Goal: Task Accomplishment & Management: Manage account settings

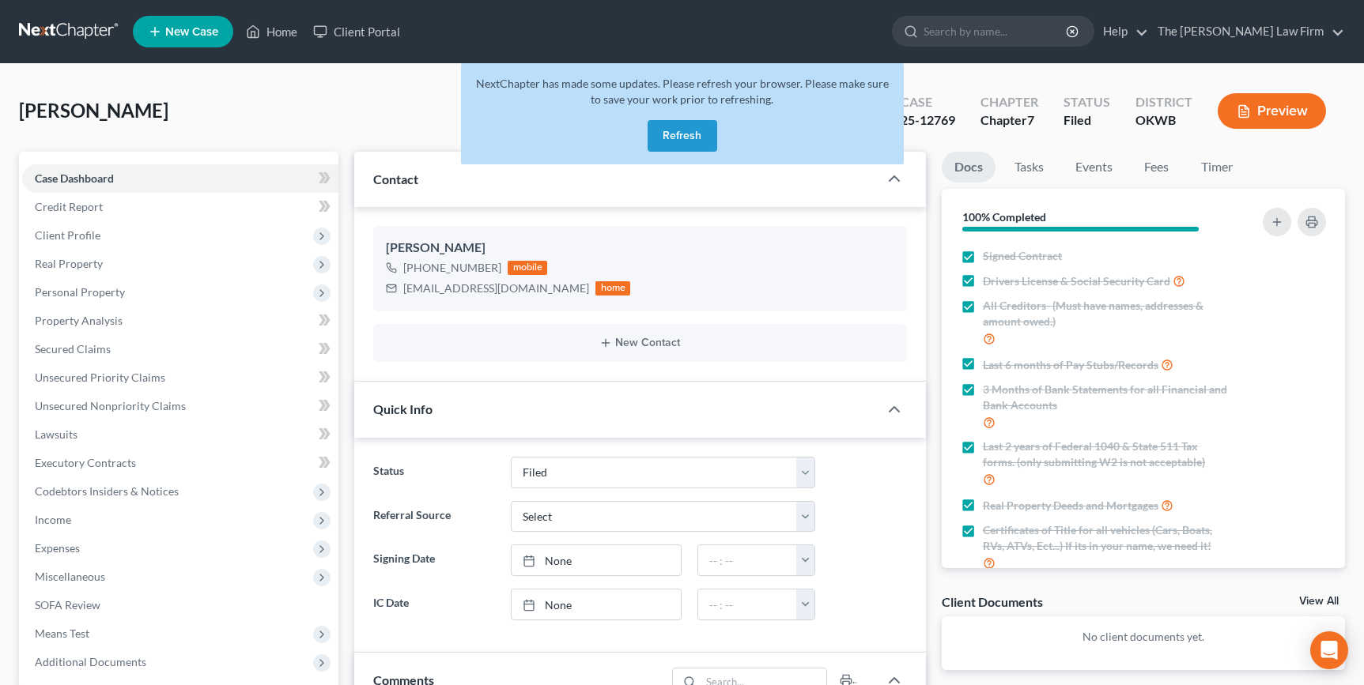
click at [277, 36] on link "Home" at bounding box center [271, 31] width 67 height 28
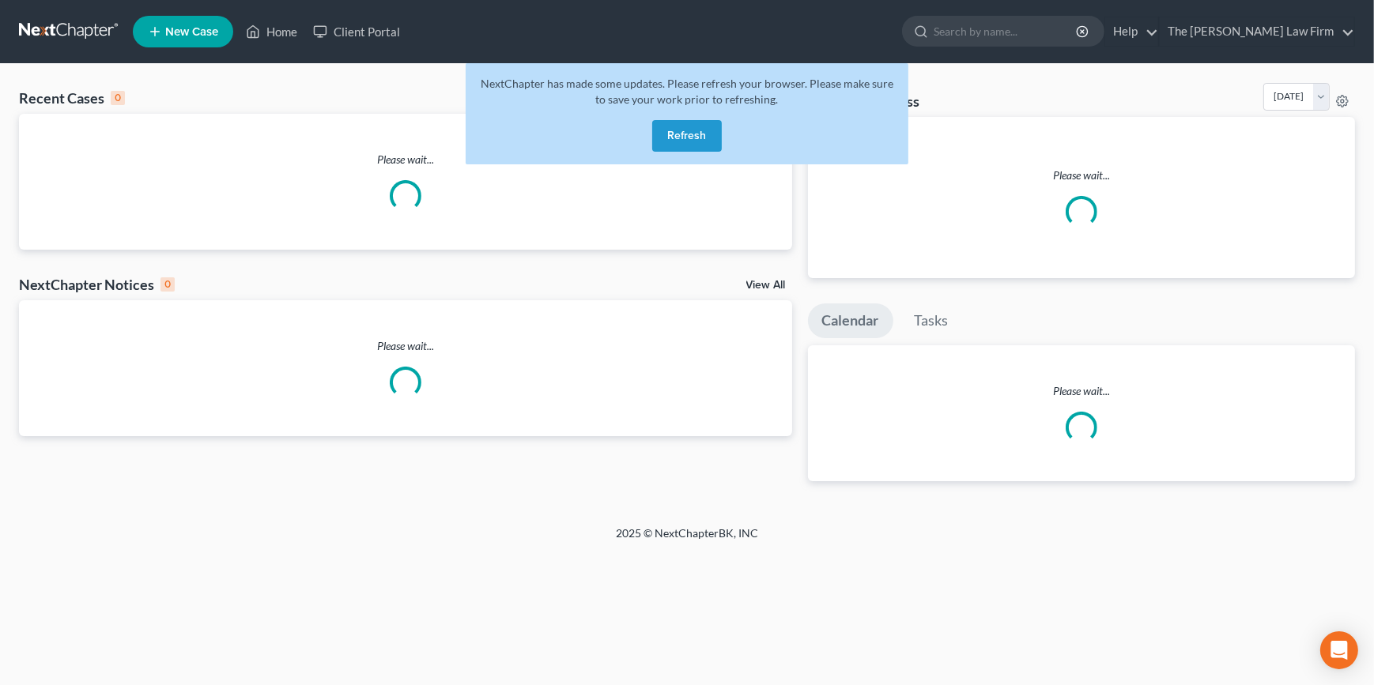
click at [682, 135] on button "Refresh" at bounding box center [687, 136] width 70 height 32
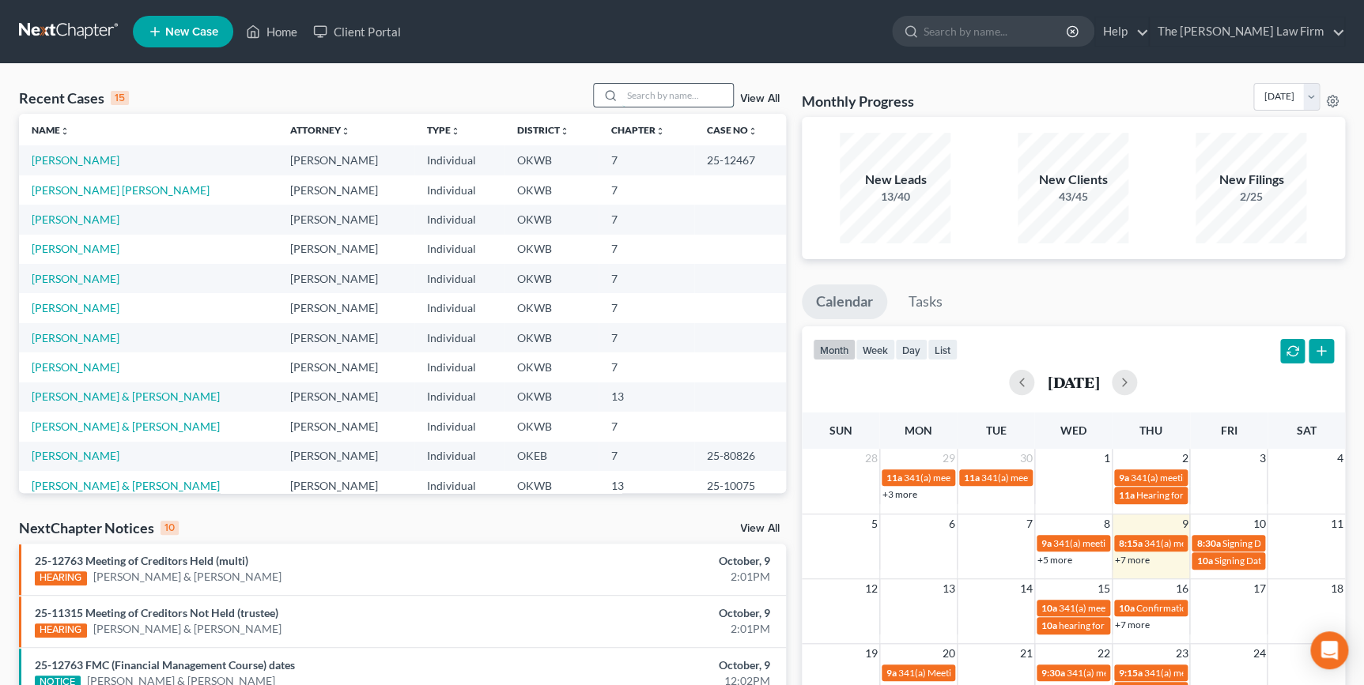
click at [646, 93] on input "search" at bounding box center [677, 95] width 111 height 23
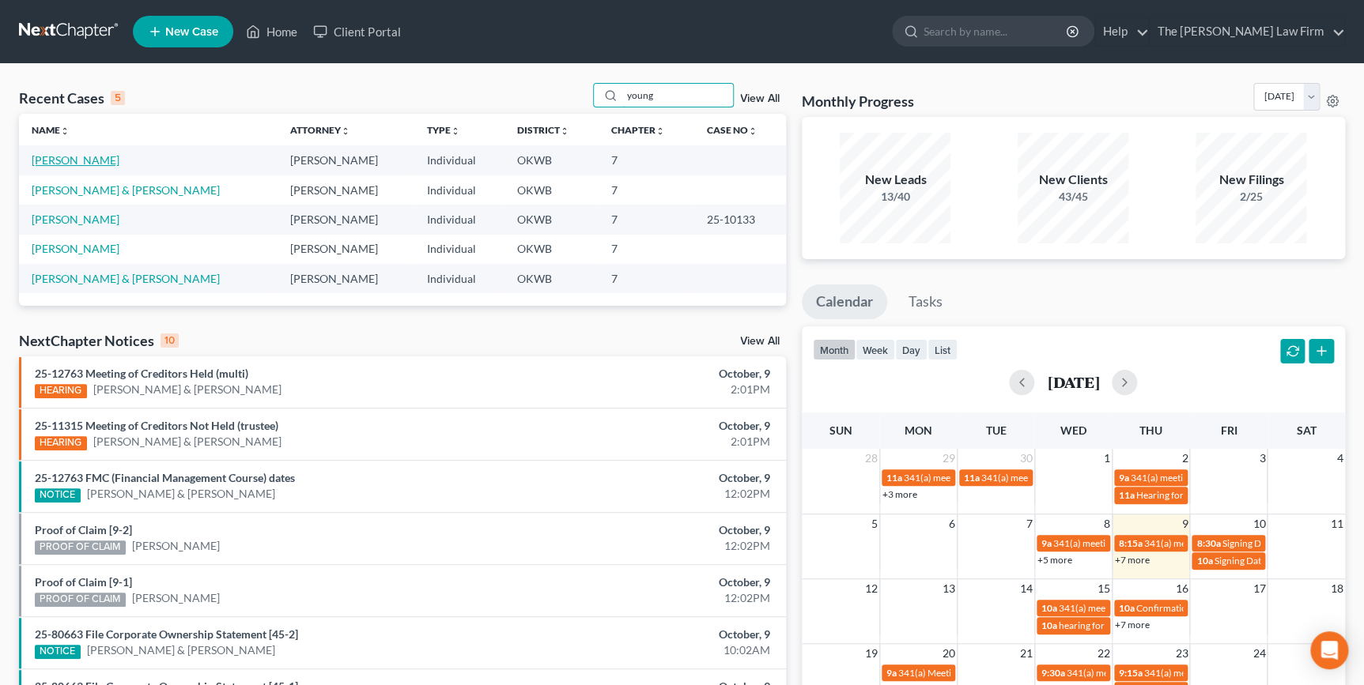
type input "young"
click at [88, 162] on link "[PERSON_NAME]" at bounding box center [76, 159] width 88 height 13
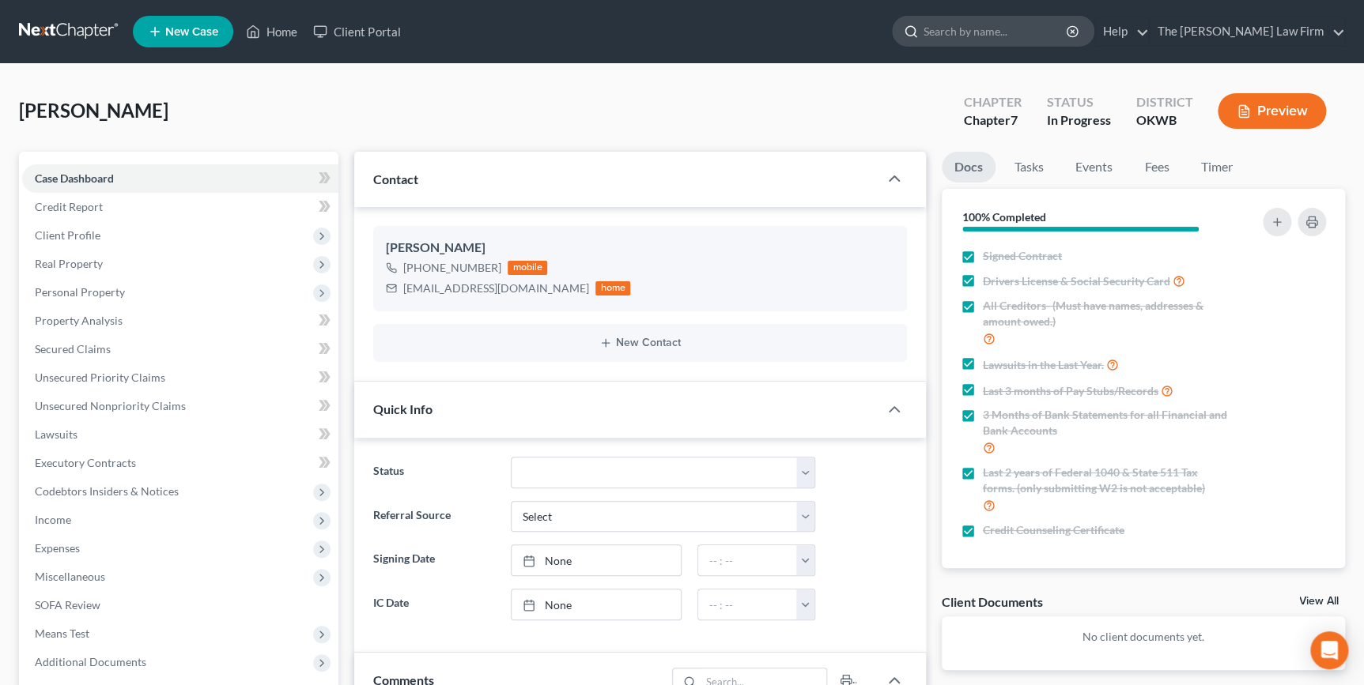
click at [984, 36] on input "search" at bounding box center [995, 31] width 145 height 29
type input "brooking"
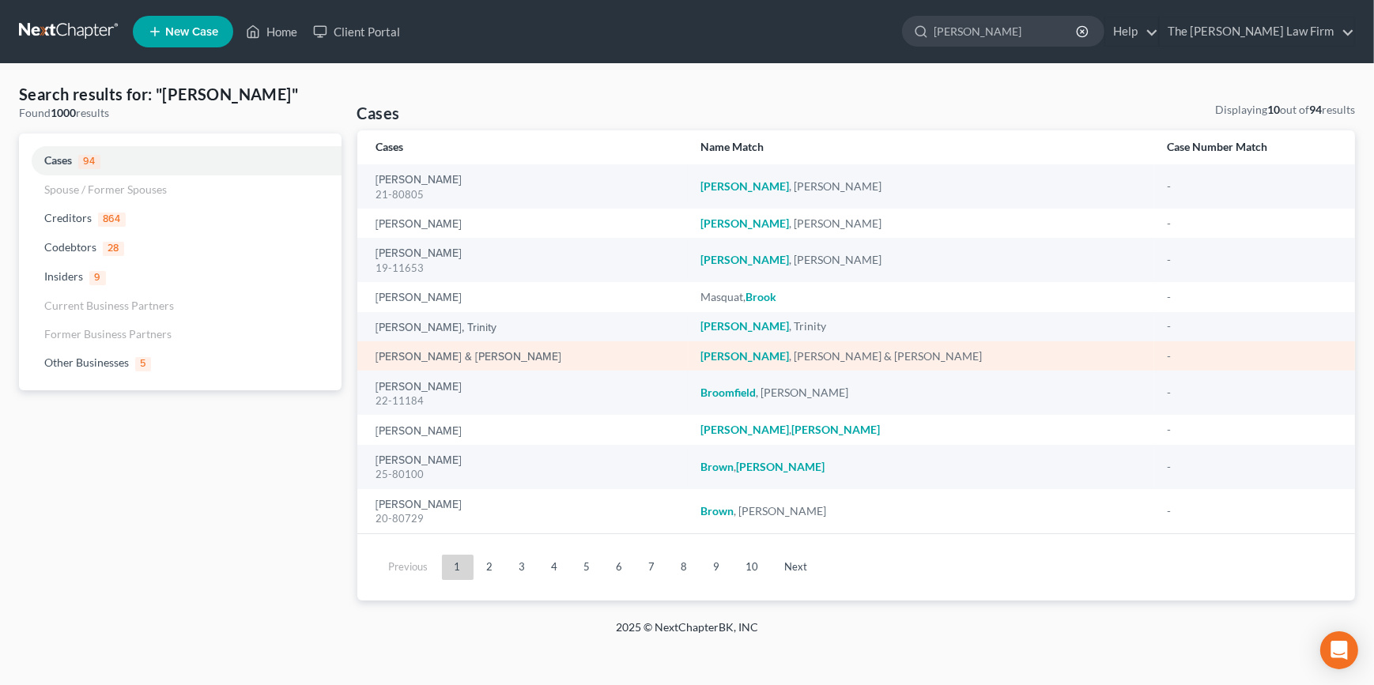
click at [538, 360] on div "[PERSON_NAME] & [PERSON_NAME]" at bounding box center [525, 357] width 299 height 16
click at [519, 355] on link "[PERSON_NAME] & [PERSON_NAME]" at bounding box center [469, 357] width 186 height 11
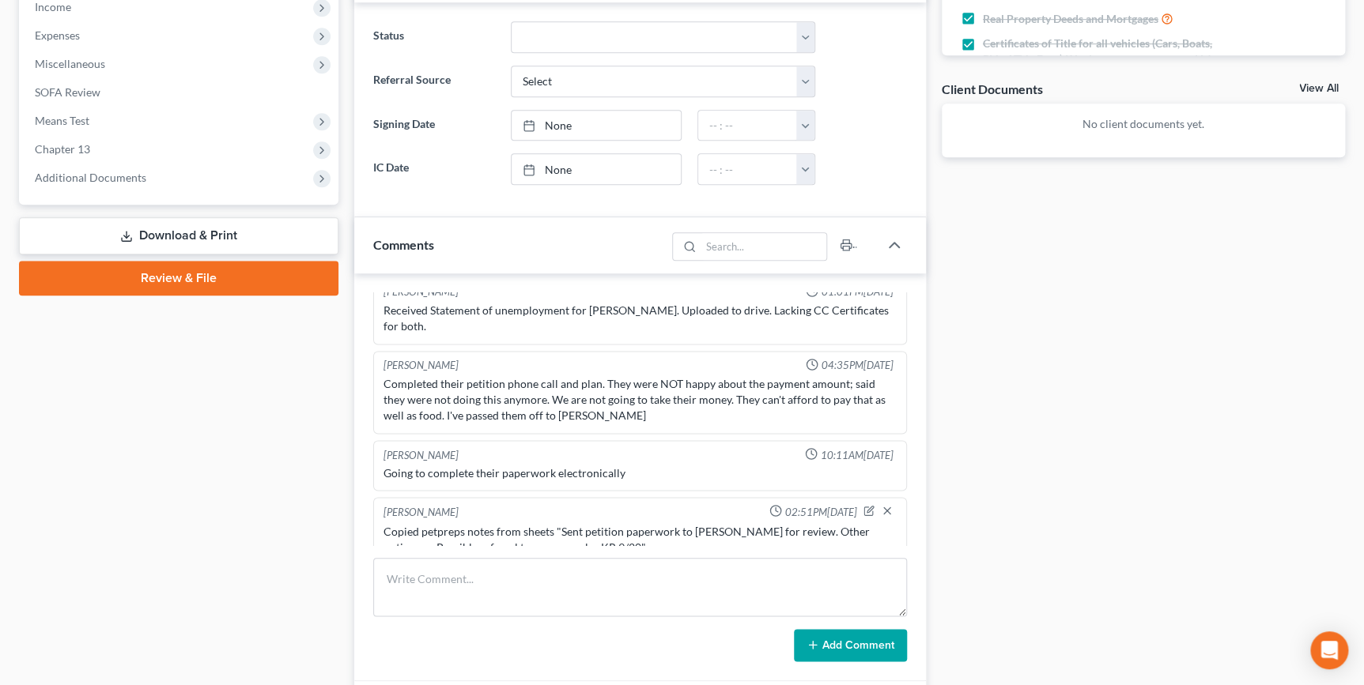
scroll to position [719, 0]
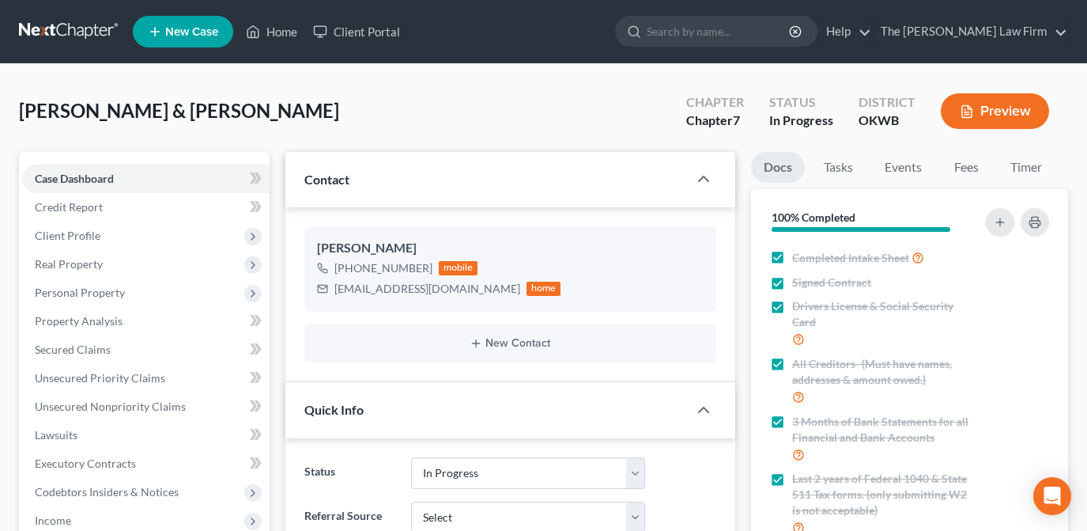
select select "4"
click at [791, 30] on input "search" at bounding box center [719, 31] width 145 height 29
type input "[PERSON_NAME]"
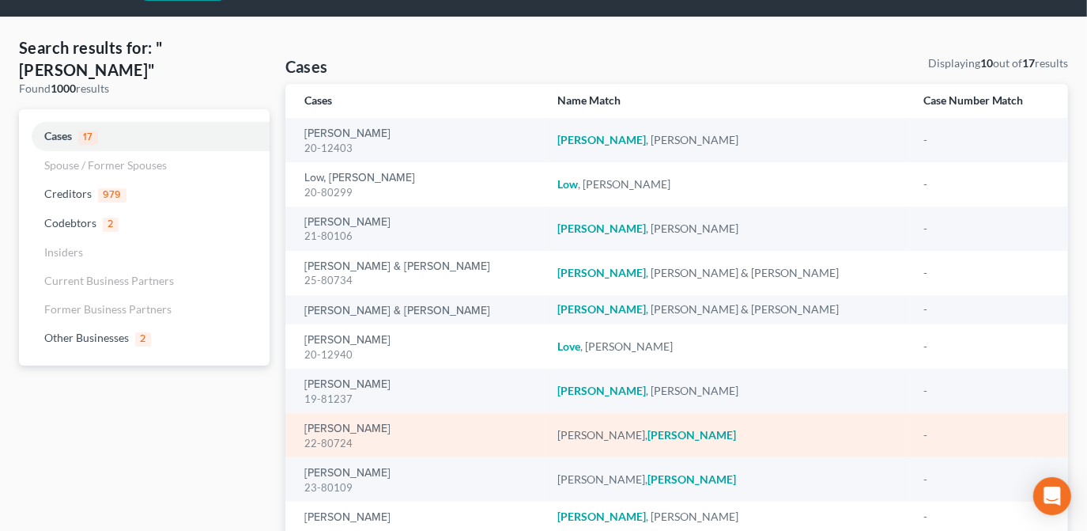
scroll to position [71, 0]
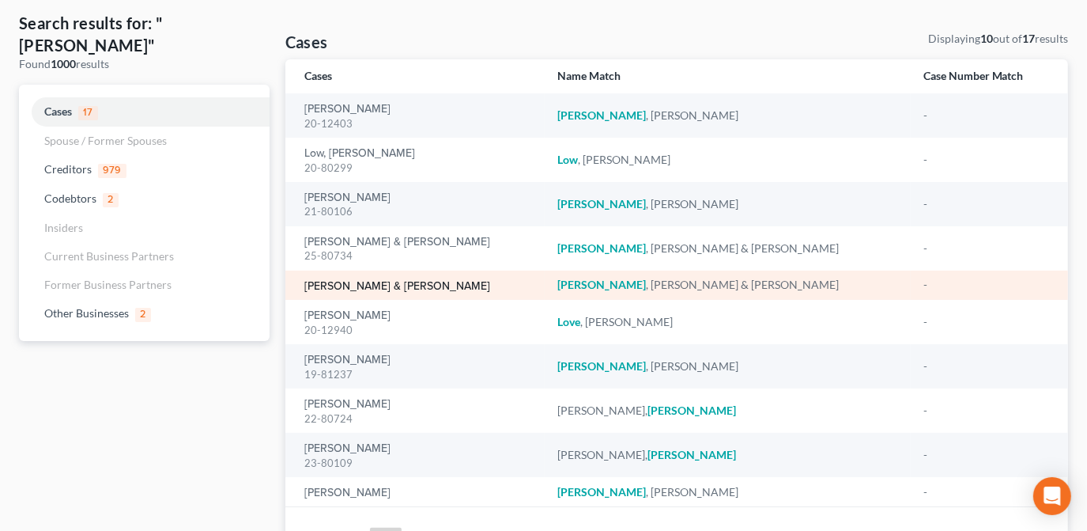
drag, startPoint x: 381, startPoint y: 289, endPoint x: 405, endPoint y: 298, distance: 25.3
click at [381, 289] on link "[PERSON_NAME] & [PERSON_NAME]" at bounding box center [397, 286] width 186 height 11
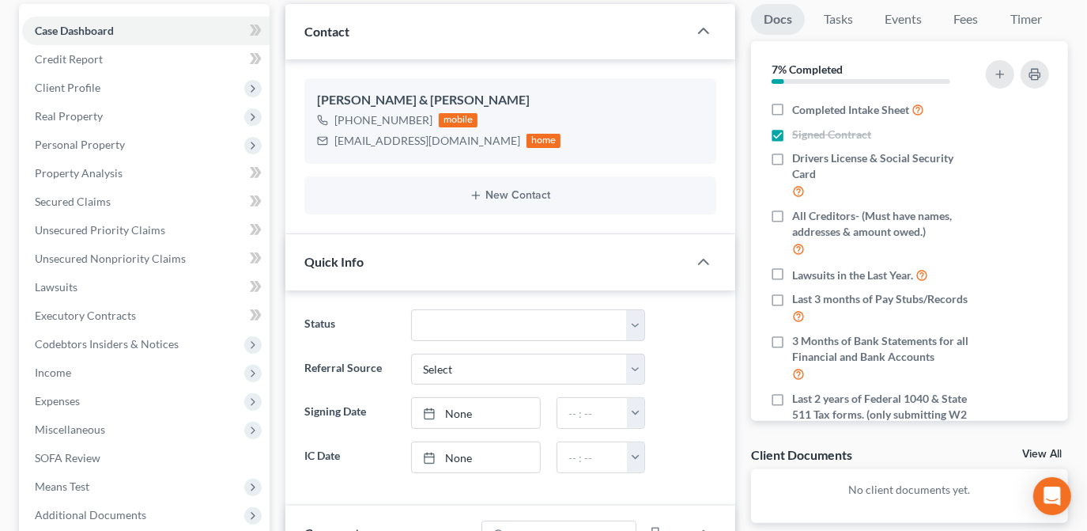
scroll to position [71, 0]
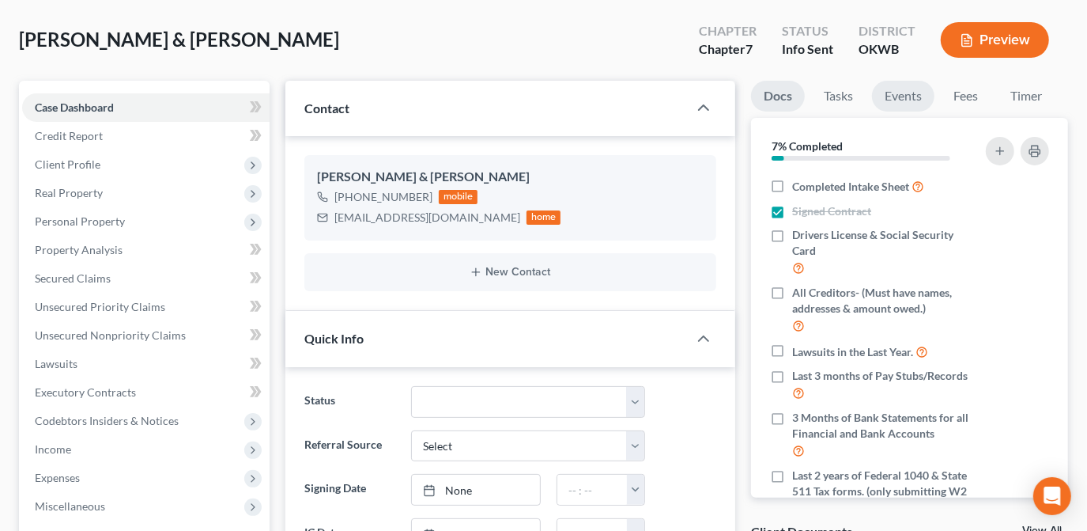
click at [912, 93] on link "Events" at bounding box center [903, 96] width 62 height 31
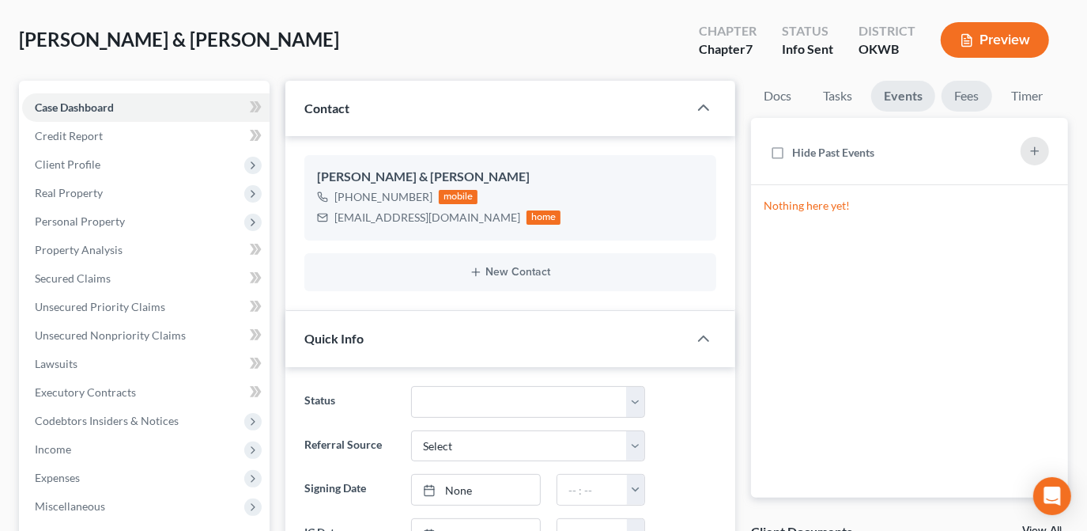
drag, startPoint x: 972, startPoint y: 98, endPoint x: 954, endPoint y: 136, distance: 42.1
click at [970, 98] on link "Fees" at bounding box center [967, 96] width 51 height 31
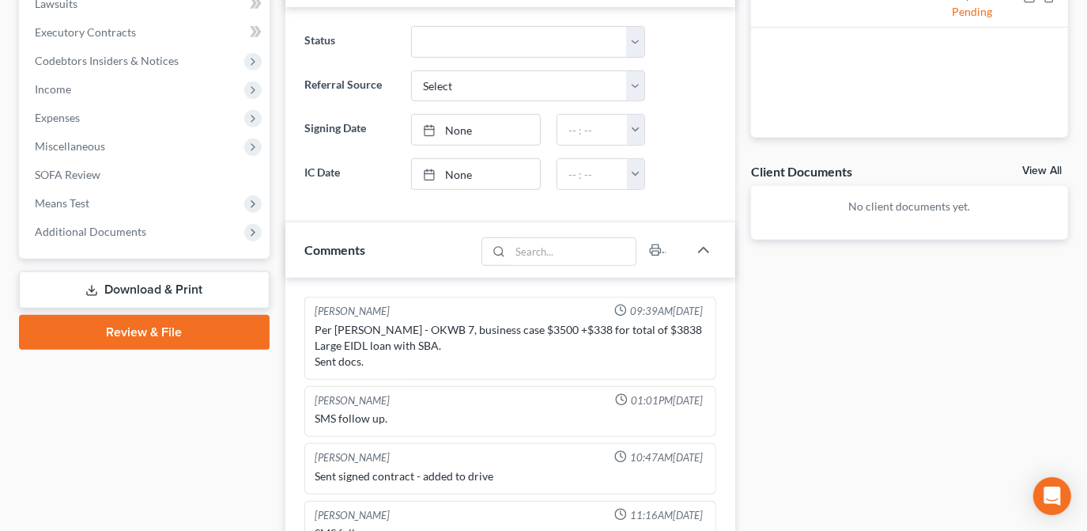
scroll to position [575, 0]
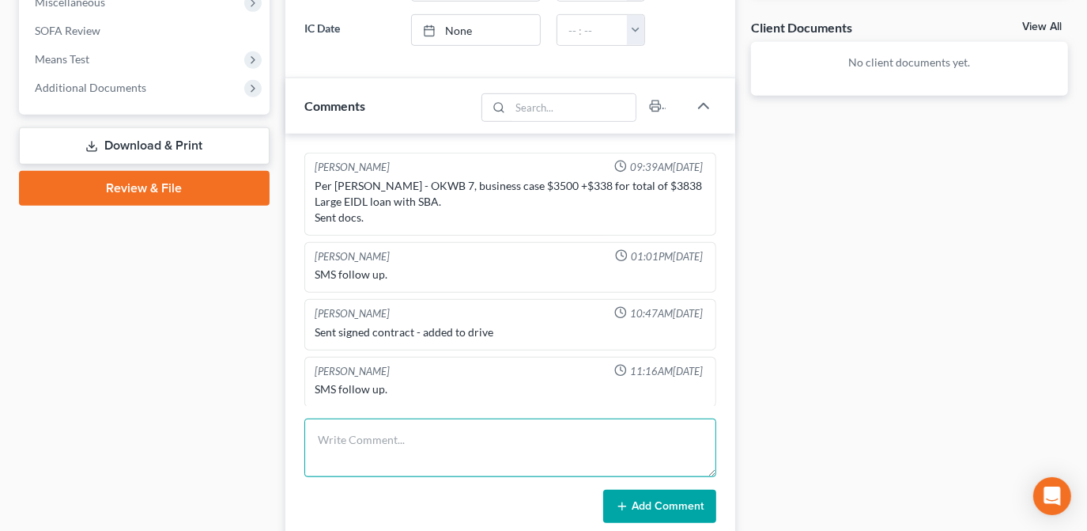
click at [379, 444] on textarea at bounding box center [510, 447] width 412 height 59
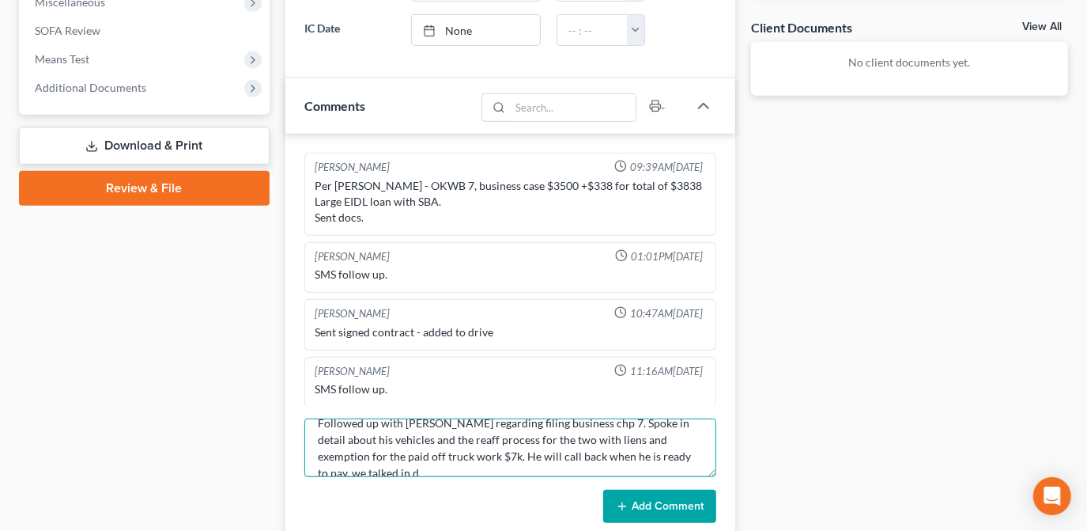
scroll to position [19, 0]
type textarea "Followed up with [PERSON_NAME] regarding filing business chp 7. Spoke in detail…"
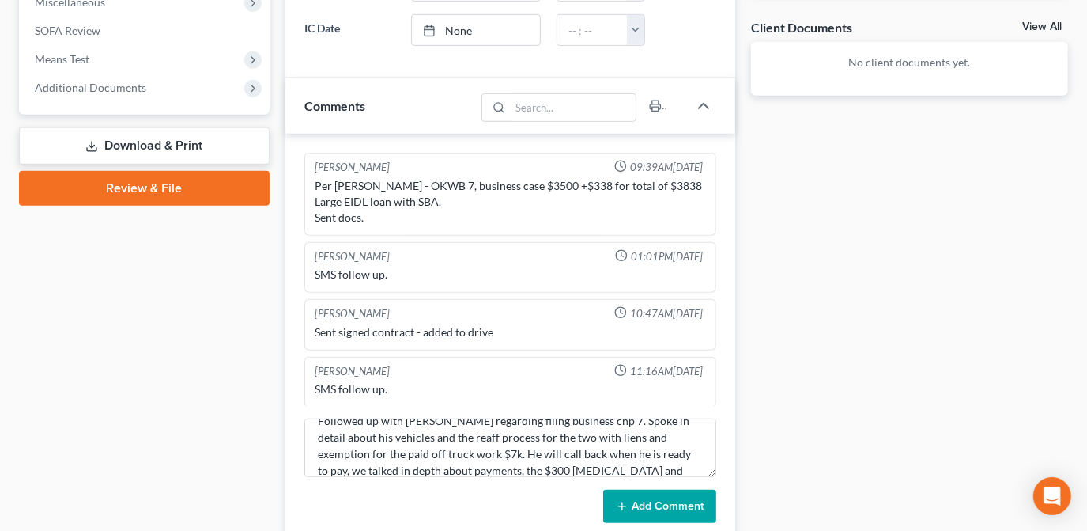
click at [689, 507] on button "Add Comment" at bounding box center [659, 505] width 113 height 33
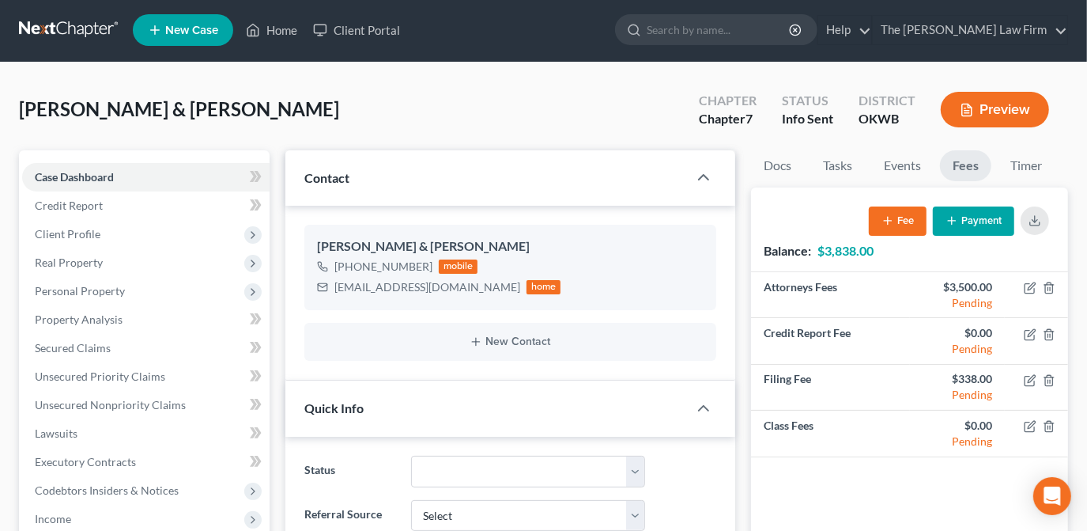
scroll to position [0, 0]
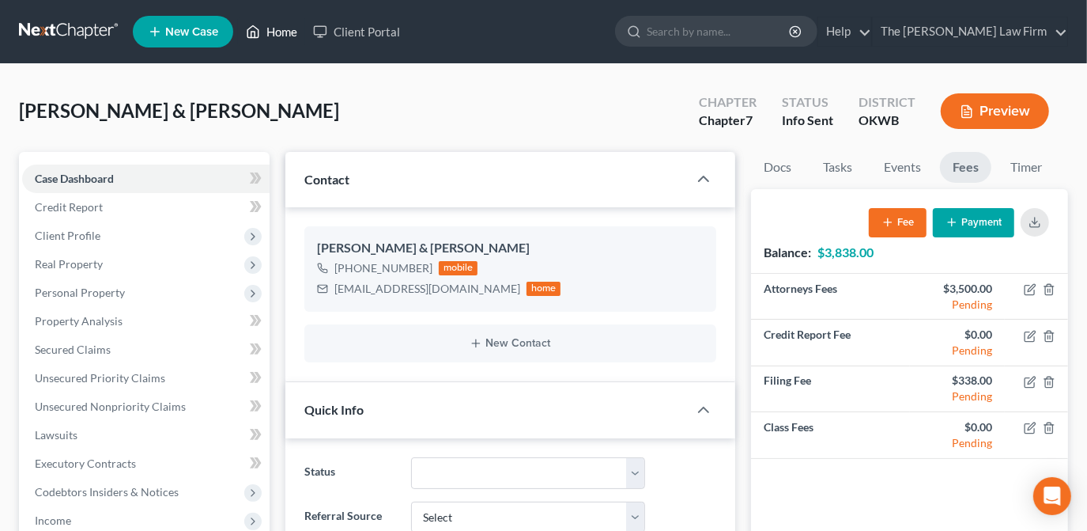
drag, startPoint x: 287, startPoint y: 39, endPoint x: 634, endPoint y: 11, distance: 348.2
click at [287, 39] on link "Home" at bounding box center [271, 31] width 67 height 28
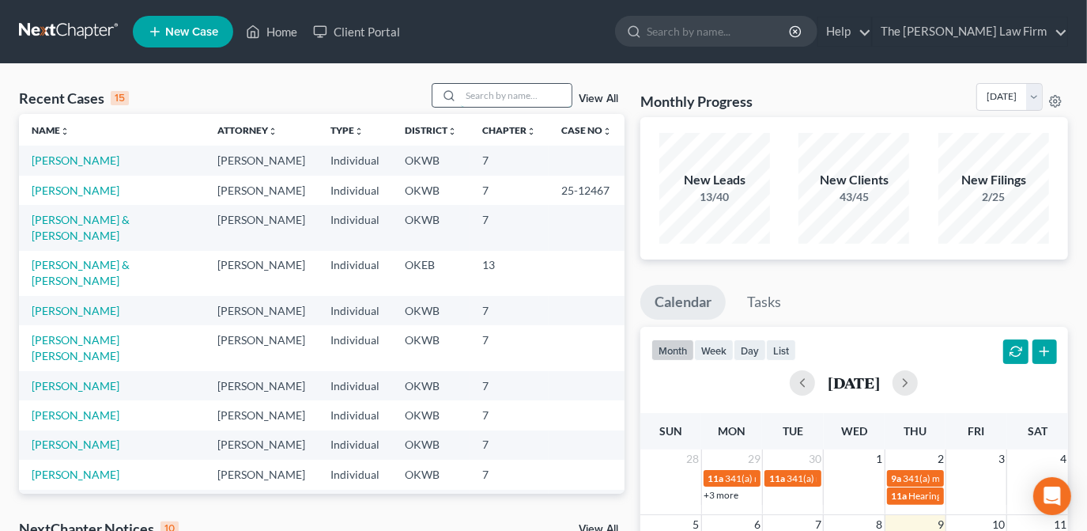
click at [493, 92] on input "search" at bounding box center [516, 95] width 111 height 23
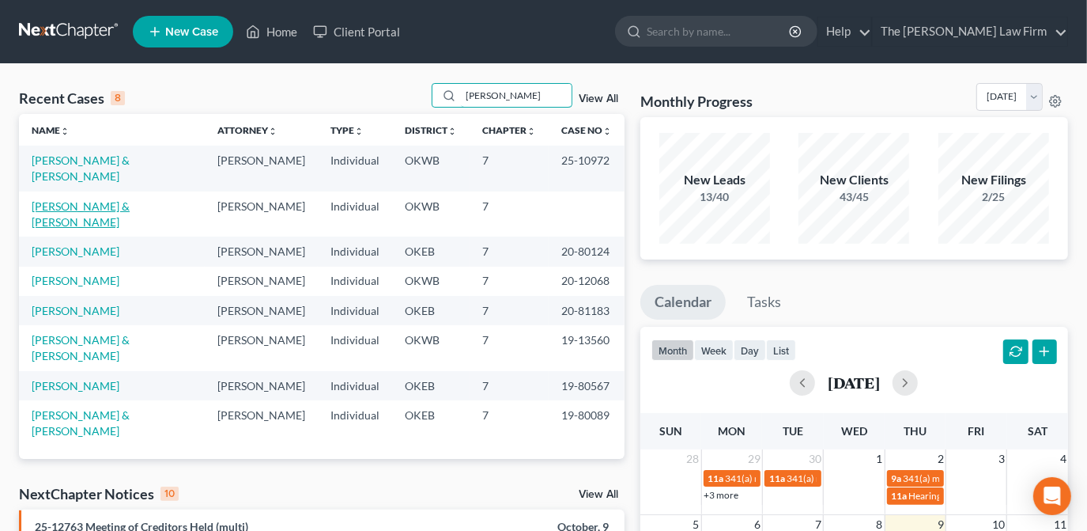
type input "[PERSON_NAME]"
click at [130, 199] on link "[PERSON_NAME] & [PERSON_NAME]" at bounding box center [81, 213] width 98 height 29
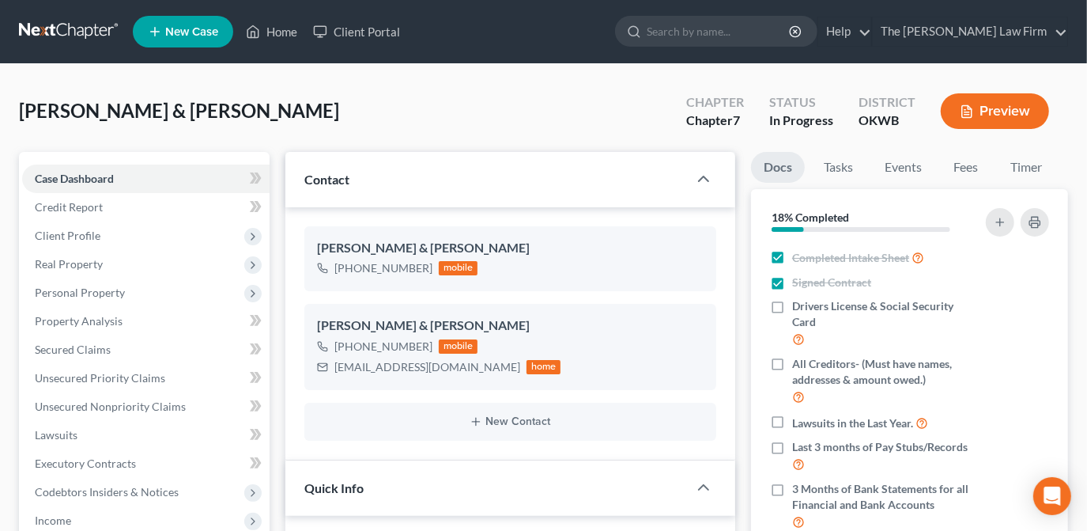
scroll to position [488, 0]
drag, startPoint x: 557, startPoint y: 127, endPoint x: 733, endPoint y: 333, distance: 270.9
click at [558, 127] on div "[PERSON_NAME] & [PERSON_NAME] Upgraded Chapter Chapter 7 Status In Progress Dis…" at bounding box center [543, 117] width 1049 height 69
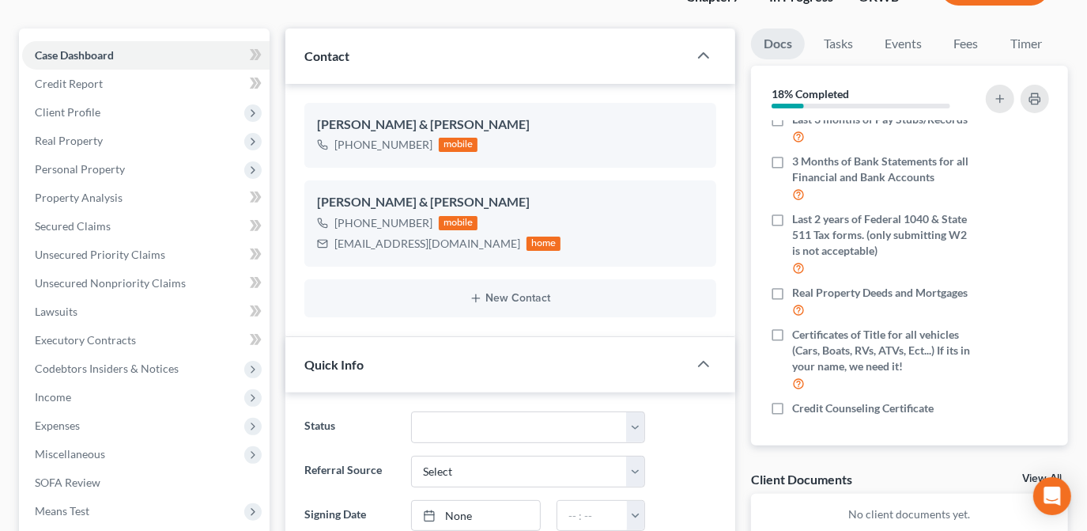
scroll to position [0, 0]
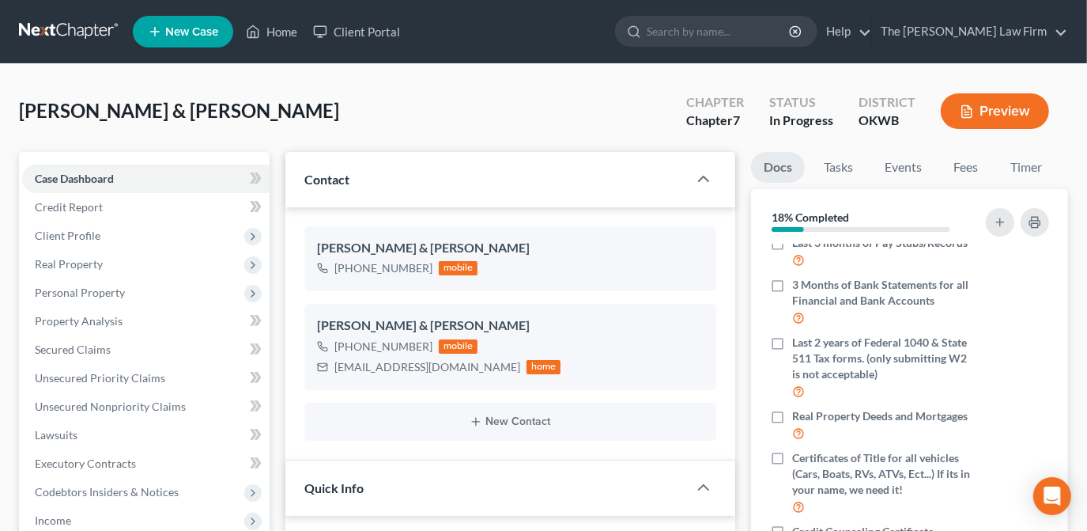
click at [600, 98] on div "[PERSON_NAME] & [PERSON_NAME] Upgraded Chapter Chapter 7 Status In Progress Dis…" at bounding box center [543, 117] width 1049 height 69
drag, startPoint x: 250, startPoint y: 127, endPoint x: 358, endPoint y: 130, distance: 108.4
click at [251, 127] on div "[PERSON_NAME] & [PERSON_NAME] Upgraded Chapter Chapter 7 Status In Progress Dis…" at bounding box center [543, 117] width 1049 height 69
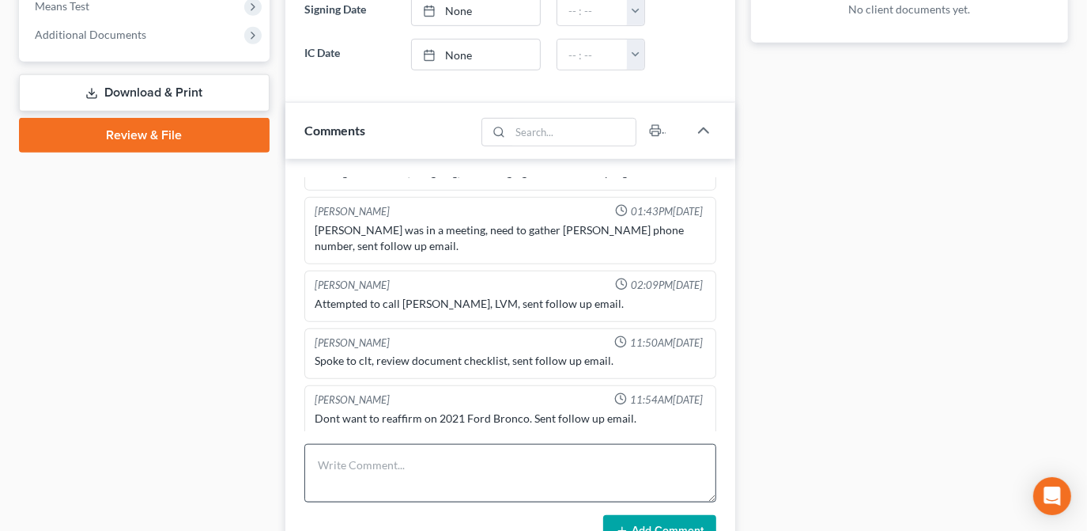
scroll to position [719, 0]
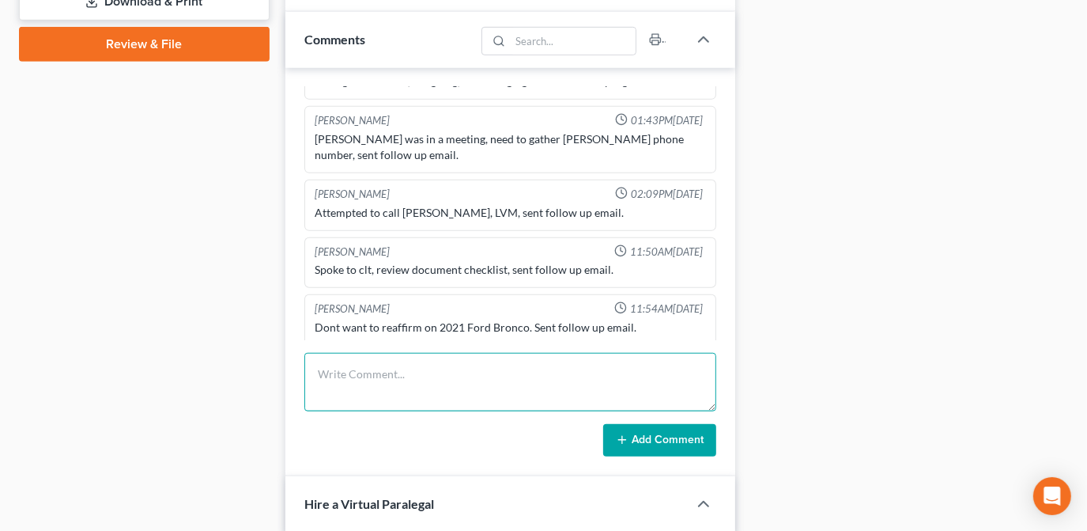
drag, startPoint x: 492, startPoint y: 374, endPoint x: 579, endPoint y: 413, distance: 95.2
click at [492, 374] on textarea at bounding box center [510, 382] width 412 height 59
click at [541, 366] on textarea "Client called in for an update on filing, connect to KR for an update." at bounding box center [510, 382] width 412 height 59
type textarea "Client called in for an update on filing, connected to KR for an update."
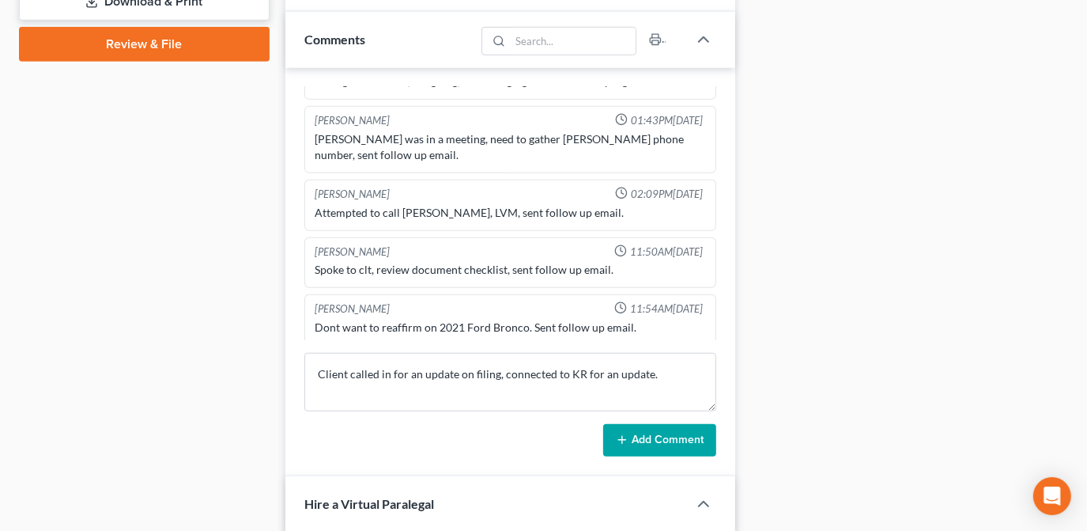
click at [640, 452] on button "Add Comment" at bounding box center [659, 440] width 113 height 33
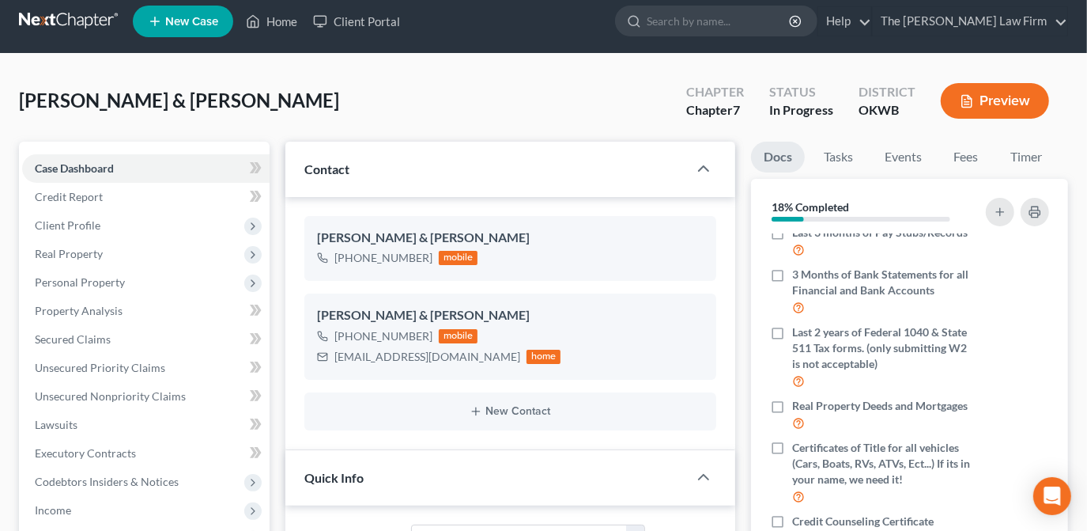
scroll to position [0, 0]
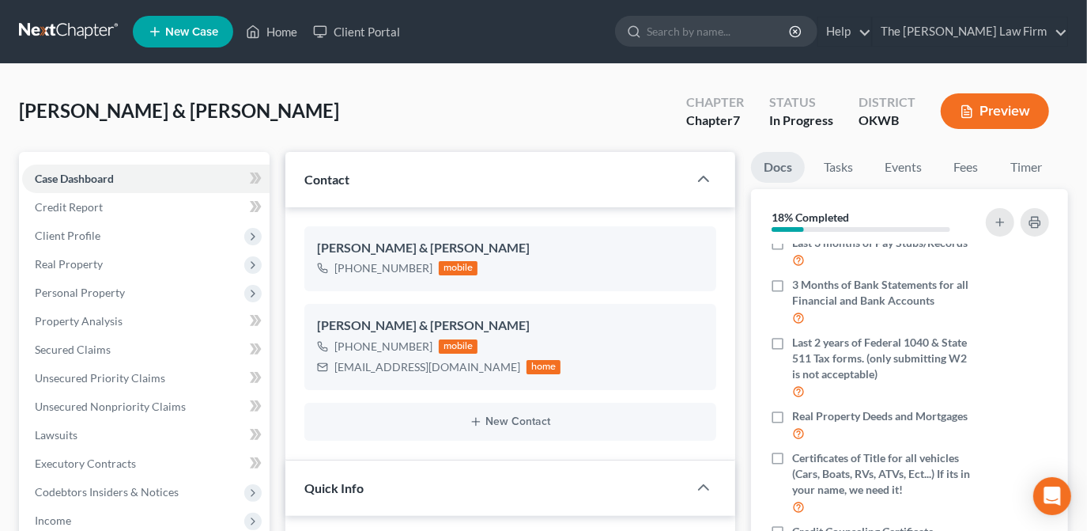
drag, startPoint x: 728, startPoint y: 31, endPoint x: 818, endPoint y: 91, distance: 107.7
click at [727, 31] on input "search" at bounding box center [719, 31] width 145 height 29
type input "spadlin"
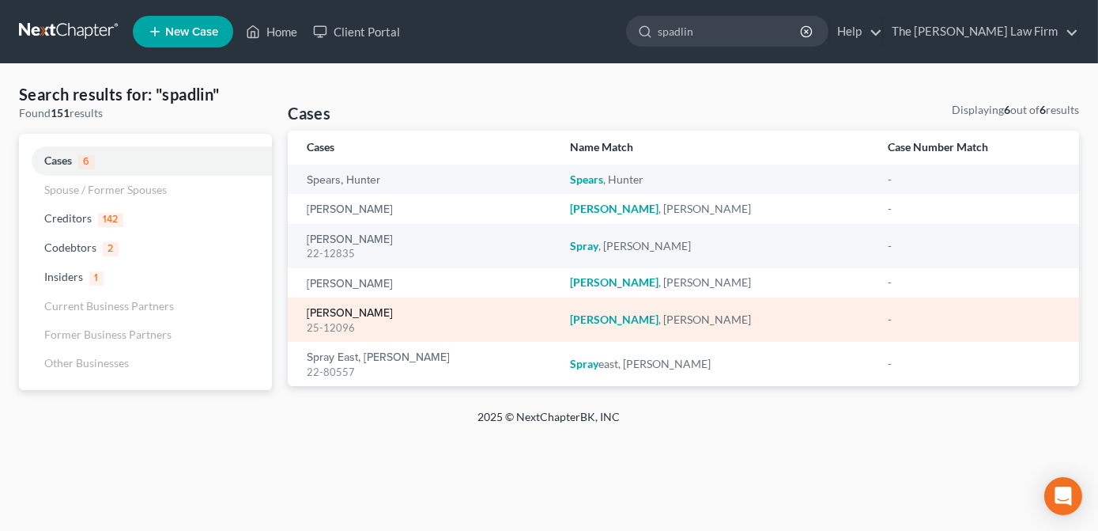
click at [361, 317] on link "[PERSON_NAME]" at bounding box center [350, 313] width 86 height 11
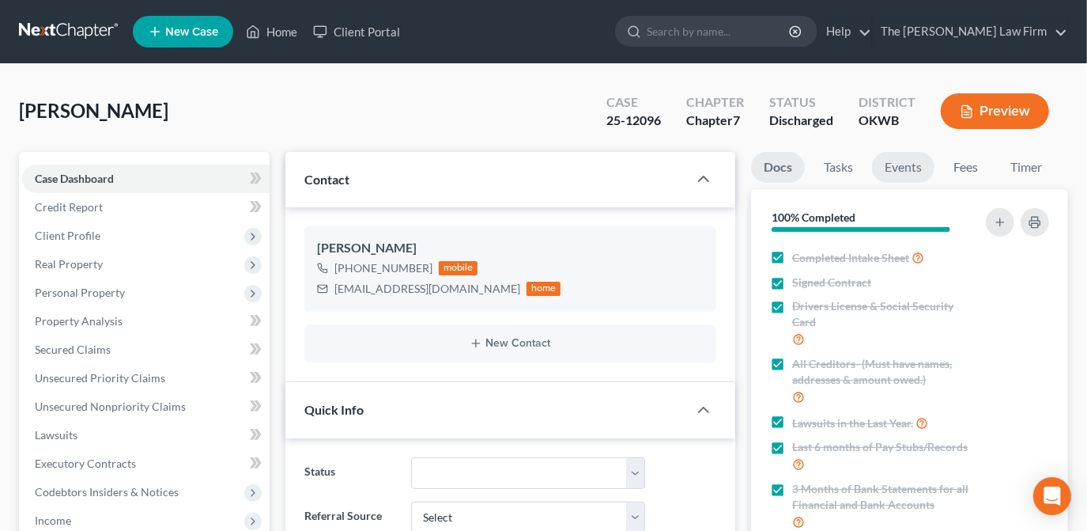
scroll to position [1354, 0]
click at [900, 169] on link "Events" at bounding box center [903, 167] width 62 height 31
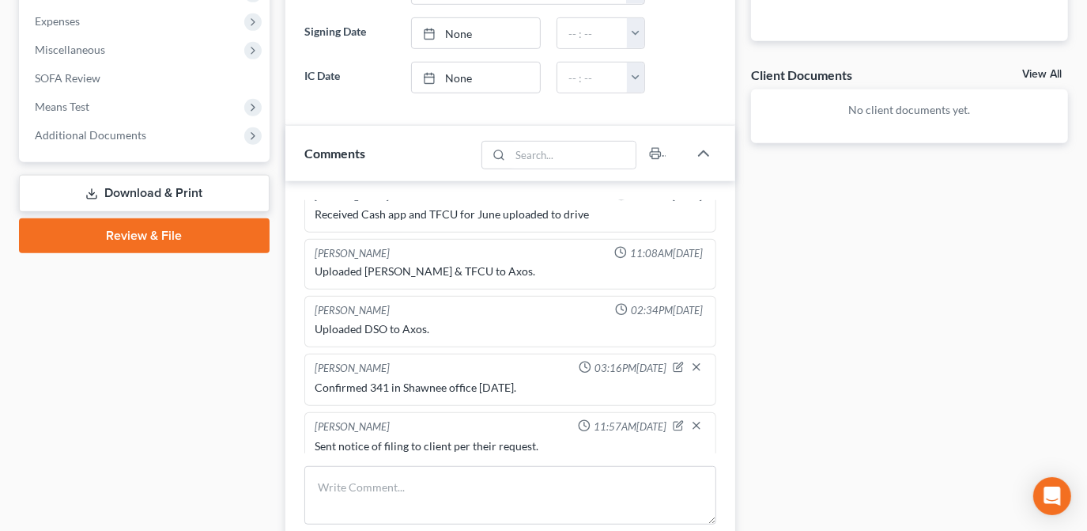
scroll to position [503, 0]
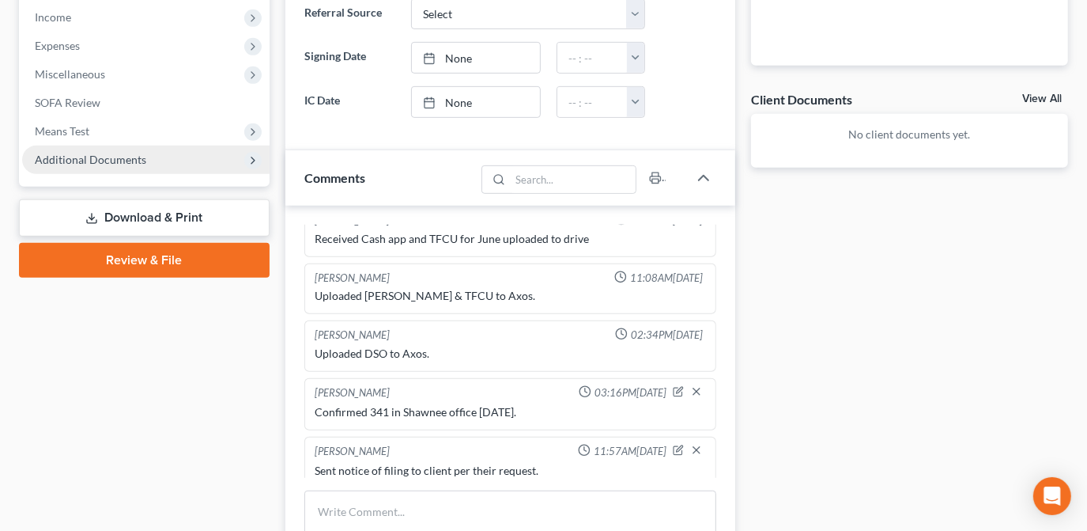
click at [149, 155] on span "Additional Documents" at bounding box center [145, 159] width 247 height 28
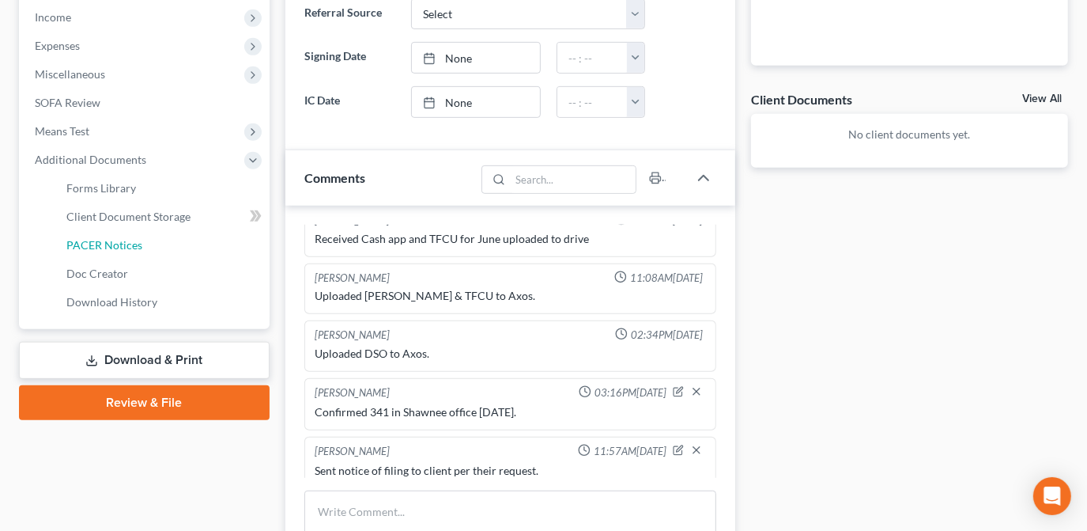
click at [147, 257] on link "PACER Notices" at bounding box center [162, 245] width 216 height 28
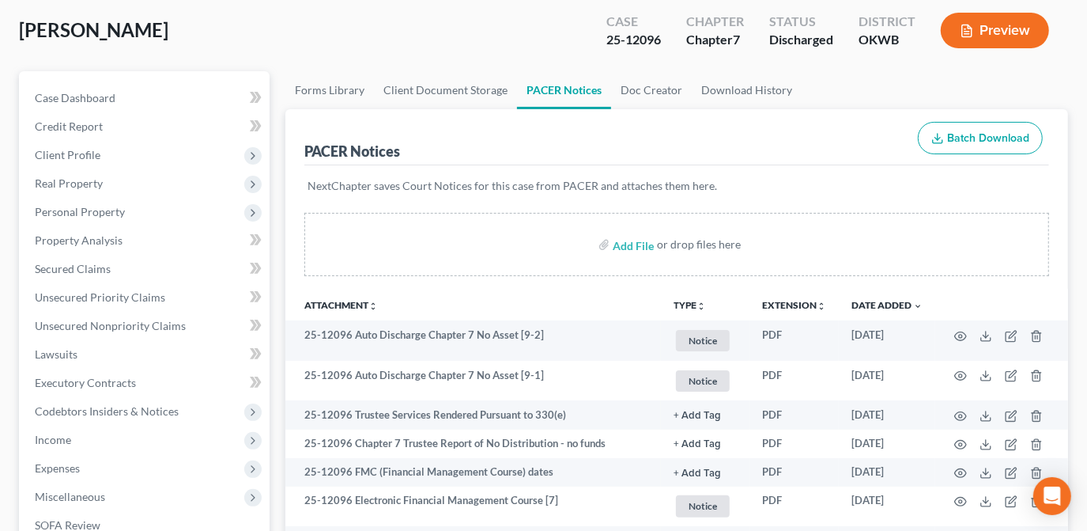
scroll to position [71, 0]
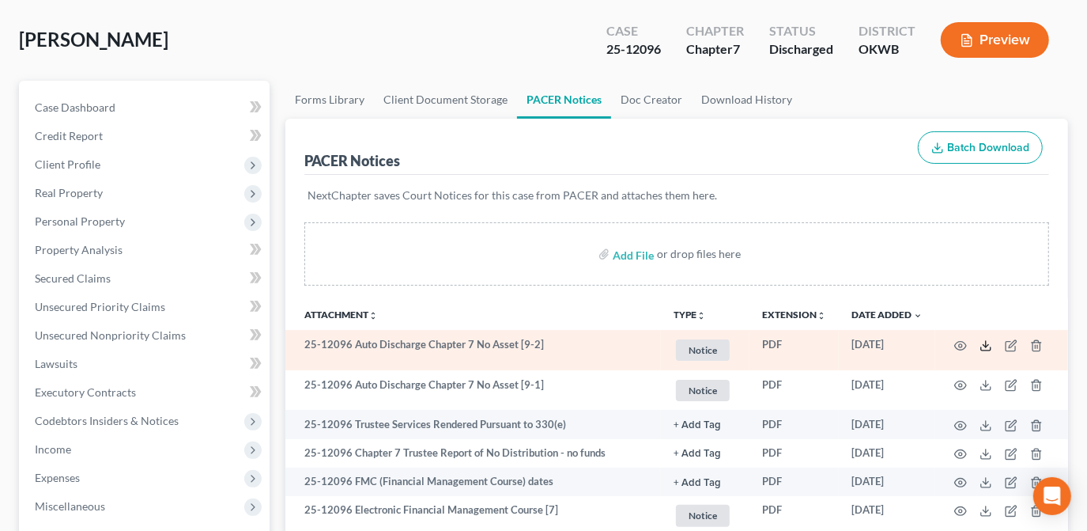
click at [987, 342] on icon at bounding box center [986, 345] width 13 height 13
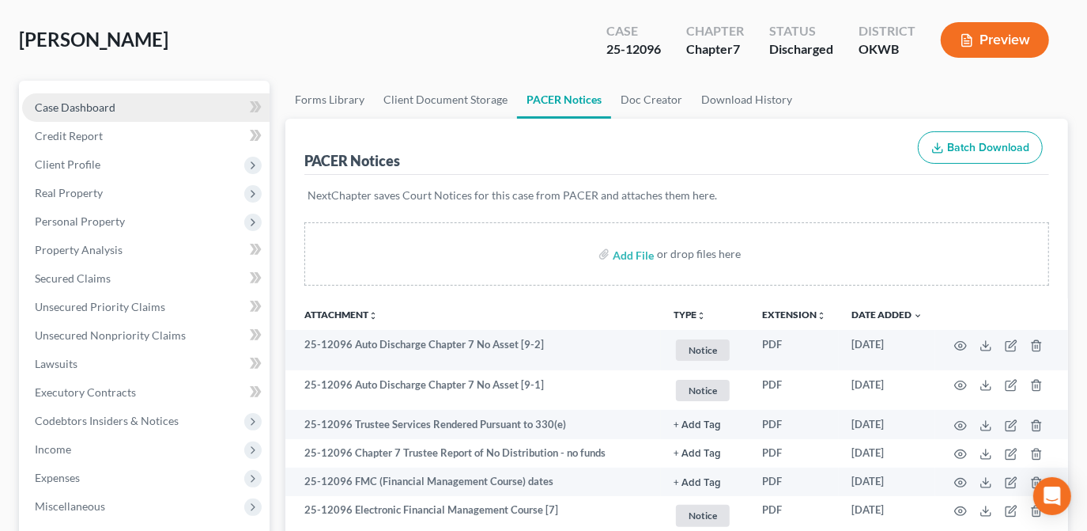
drag, startPoint x: 179, startPoint y: 102, endPoint x: 194, endPoint y: 97, distance: 16.5
click at [179, 102] on link "Case Dashboard" at bounding box center [145, 107] width 247 height 28
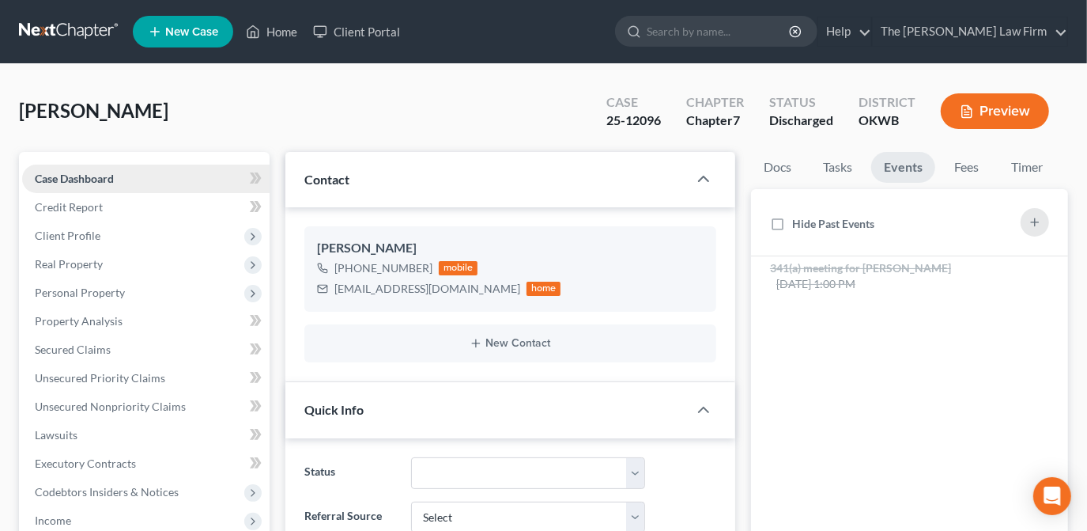
scroll to position [1354, 0]
drag, startPoint x: 437, startPoint y: 289, endPoint x: 363, endPoint y: 288, distance: 74.3
click at [327, 292] on div "[EMAIL_ADDRESS][DOMAIN_NAME] home" at bounding box center [439, 288] width 244 height 21
copy div "[EMAIL_ADDRESS][DOMAIN_NAME]"
click at [361, 84] on div "[PERSON_NAME] Upgraded Case 25-12096 Chapter Chapter 7 Status Discharged Distri…" at bounding box center [543, 117] width 1049 height 69
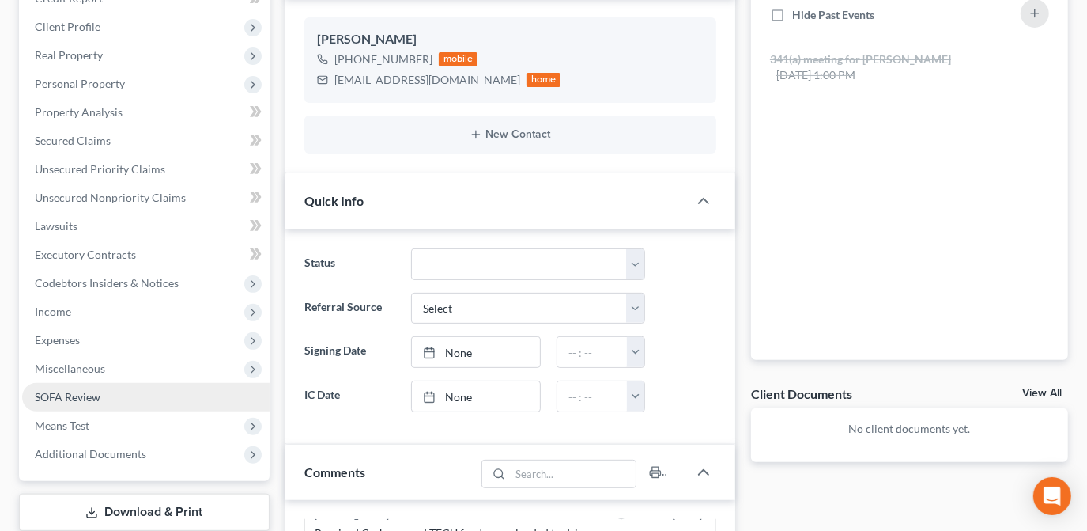
scroll to position [359, 0]
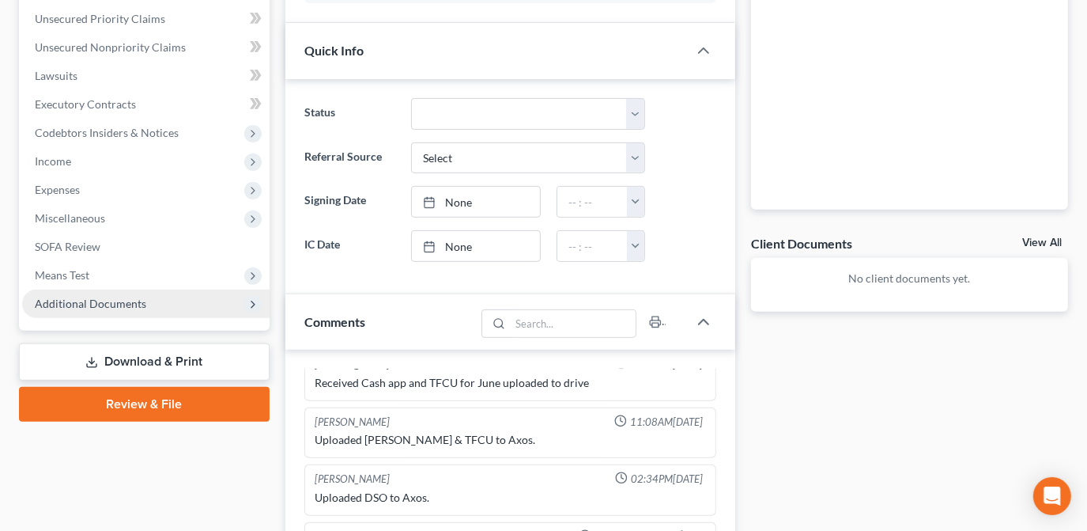
drag, startPoint x: 180, startPoint y: 307, endPoint x: 221, endPoint y: 338, distance: 51.9
click at [181, 307] on span "Additional Documents" at bounding box center [145, 303] width 247 height 28
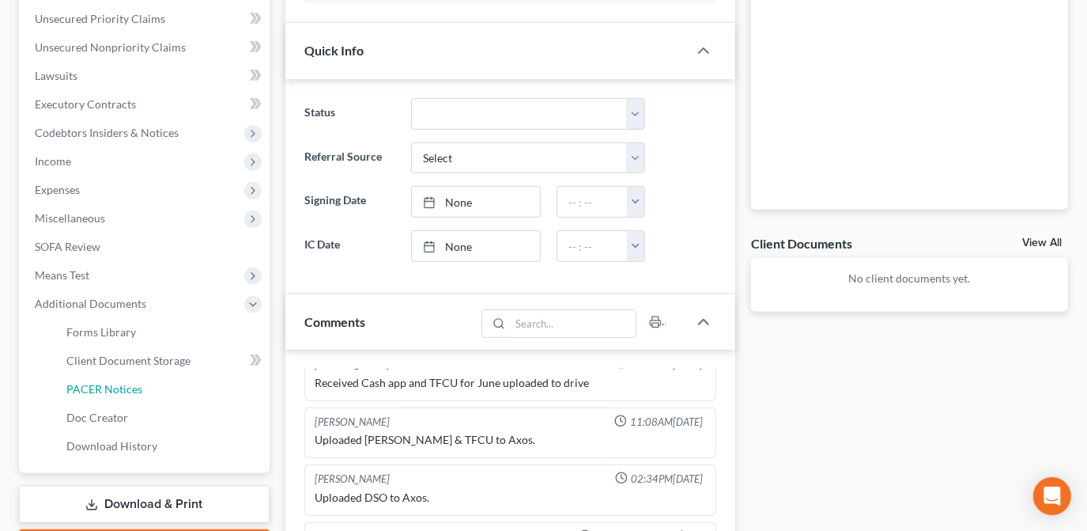
click at [206, 395] on link "PACER Notices" at bounding box center [162, 389] width 216 height 28
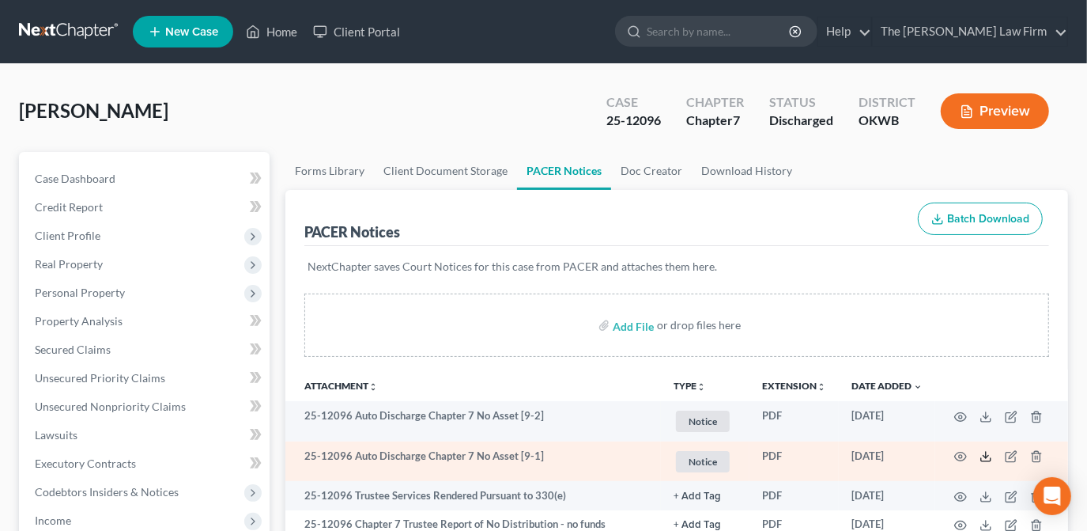
click at [985, 452] on icon at bounding box center [986, 456] width 13 height 13
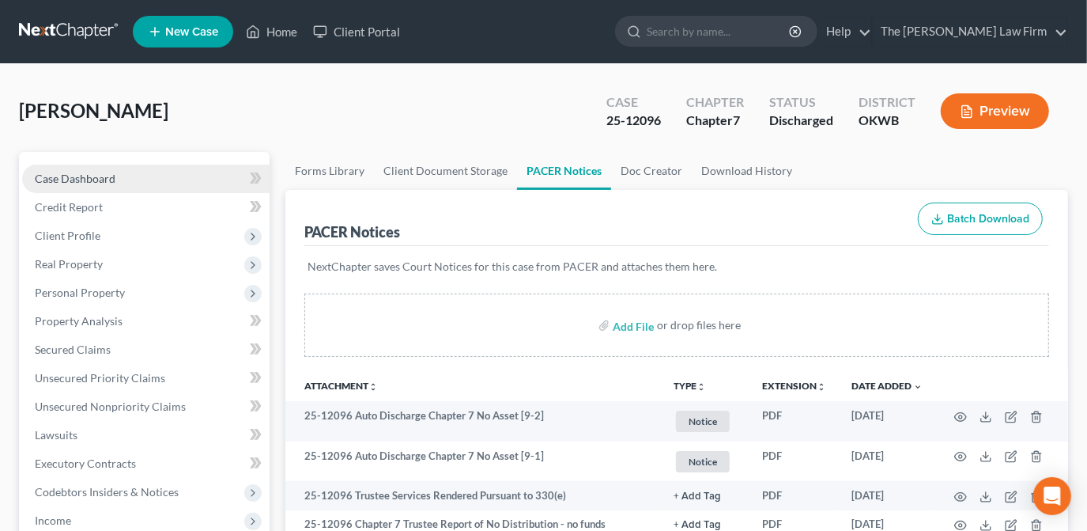
click at [200, 179] on link "Case Dashboard" at bounding box center [145, 178] width 247 height 28
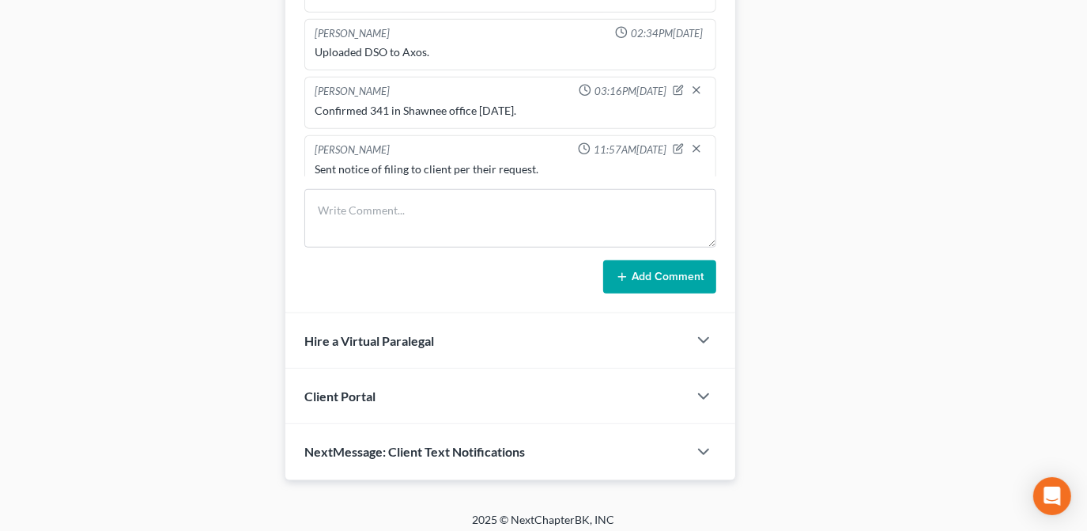
scroll to position [808, 0]
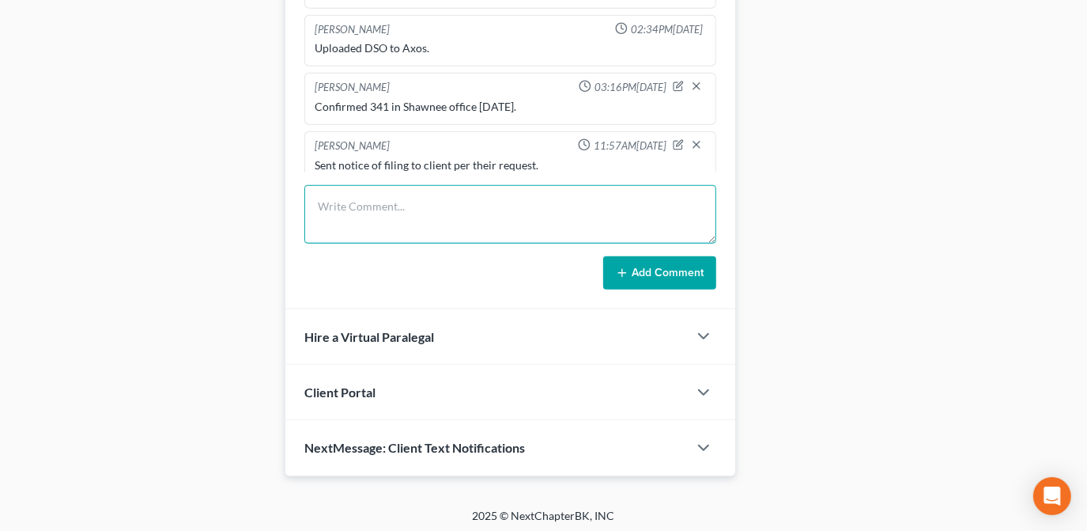
click at [450, 225] on textarea at bounding box center [510, 214] width 412 height 59
click at [497, 233] on textarea "Sent discharge notice to email on file per clients request! =)" at bounding box center [510, 214] width 412 height 59
type textarea "Sent discharge notice to email on file per clients request! =)"
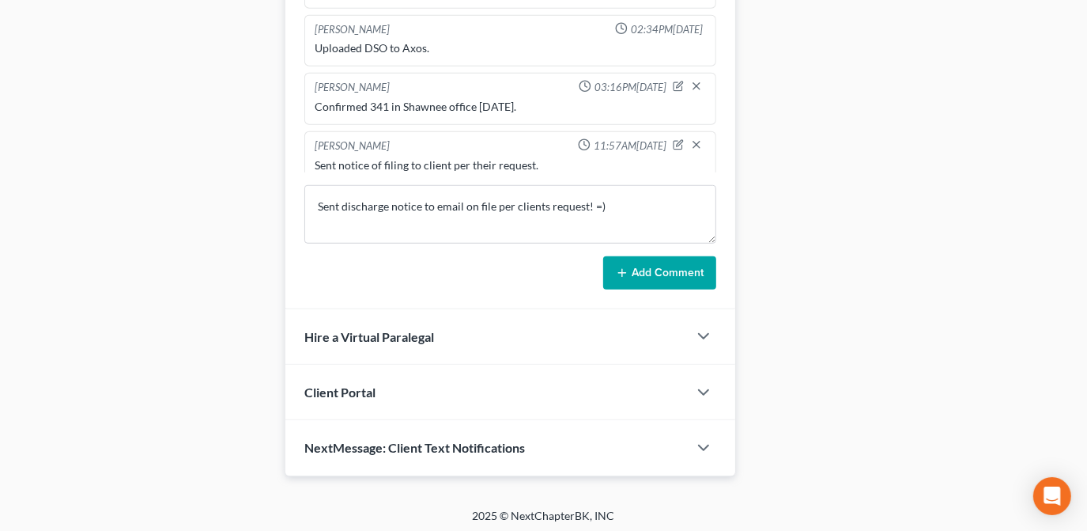
click at [684, 274] on button "Add Comment" at bounding box center [659, 272] width 113 height 33
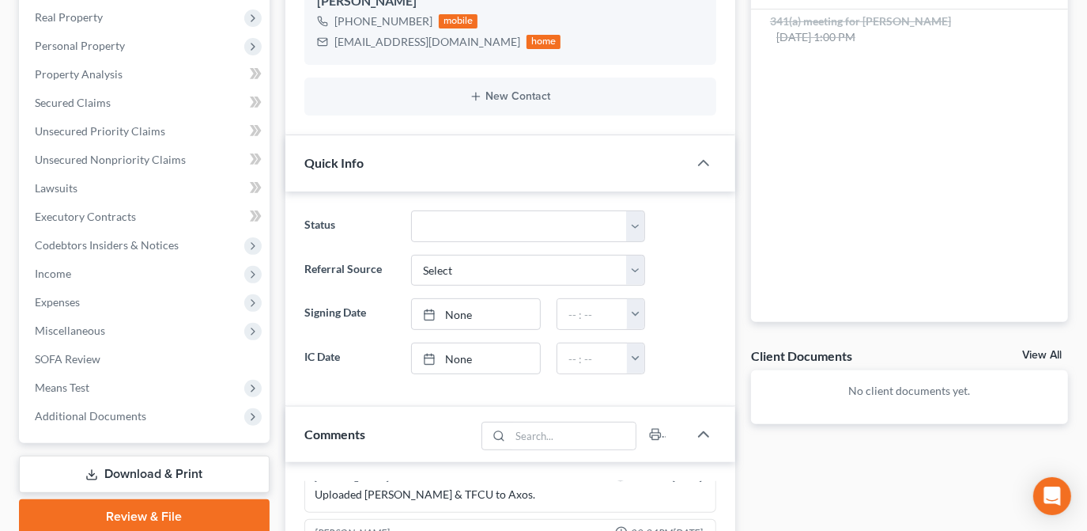
scroll to position [143, 0]
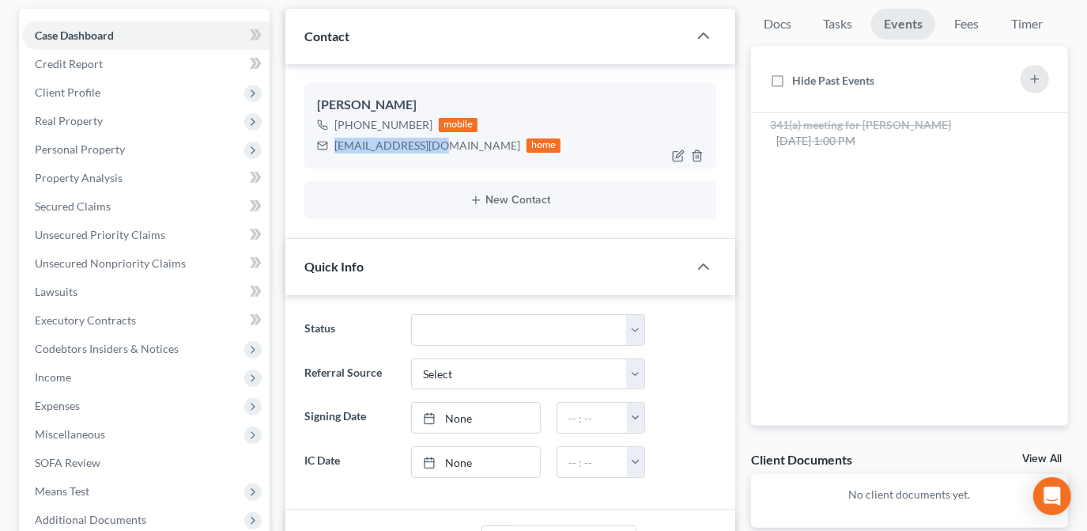
drag, startPoint x: 438, startPoint y: 147, endPoint x: 331, endPoint y: 138, distance: 107.1
click at [331, 138] on div "[EMAIL_ADDRESS][DOMAIN_NAME] home" at bounding box center [439, 145] width 244 height 21
copy div "[EMAIL_ADDRESS][DOMAIN_NAME]"
drag, startPoint x: 280, startPoint y: 225, endPoint x: 315, endPoint y: 262, distance: 52.0
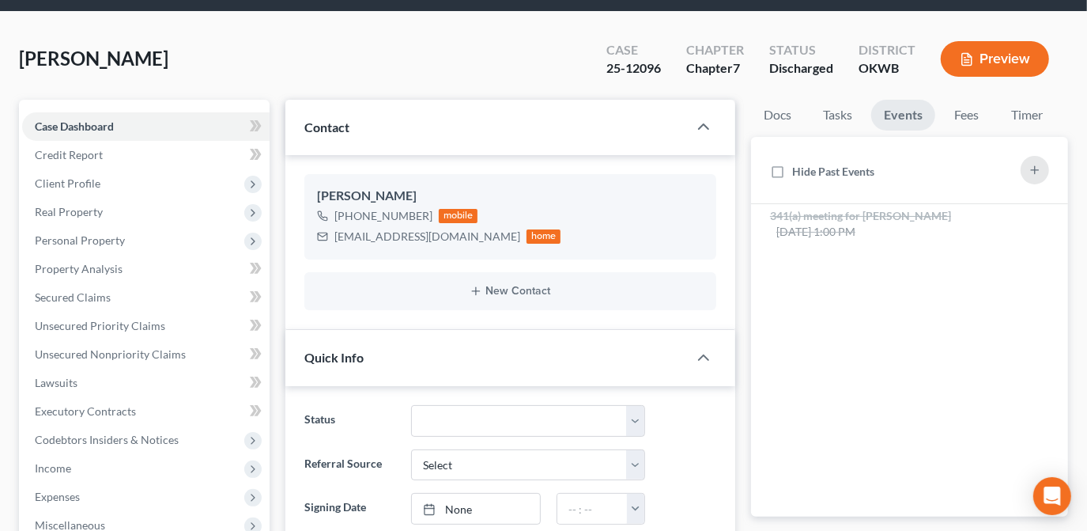
scroll to position [0, 0]
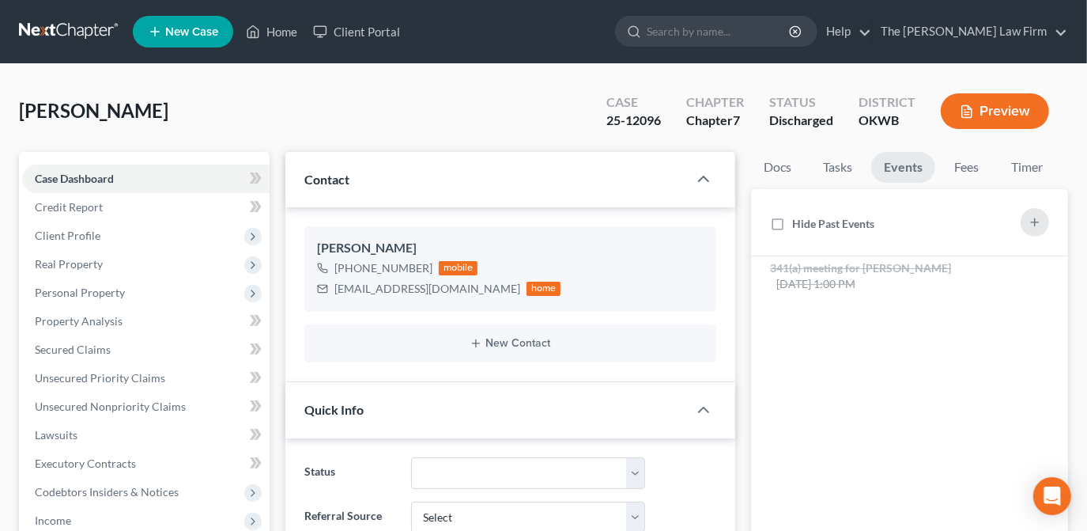
drag, startPoint x: 617, startPoint y: 112, endPoint x: 689, endPoint y: 154, distance: 83.3
click at [618, 110] on div "Case 25-12096" at bounding box center [634, 112] width 80 height 47
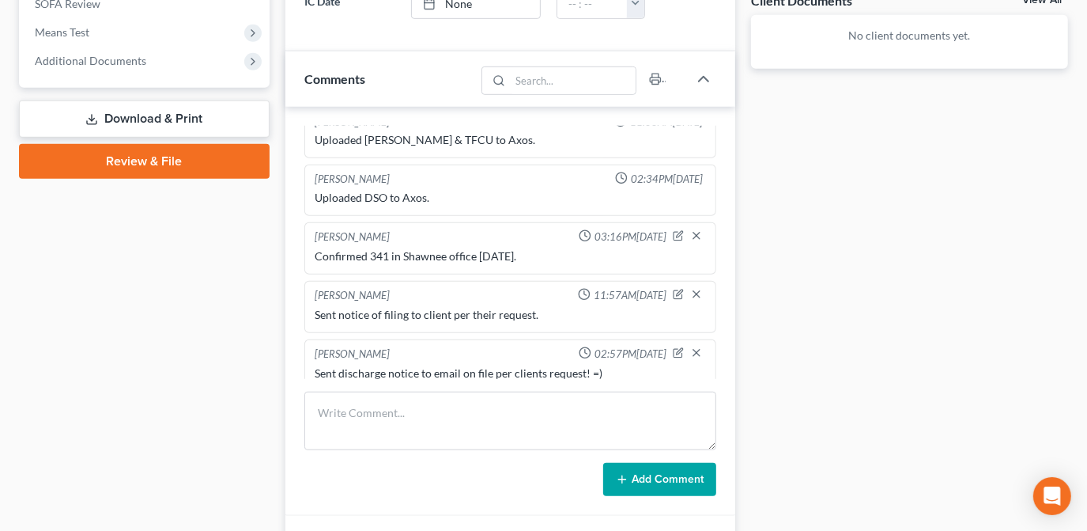
scroll to position [719, 0]
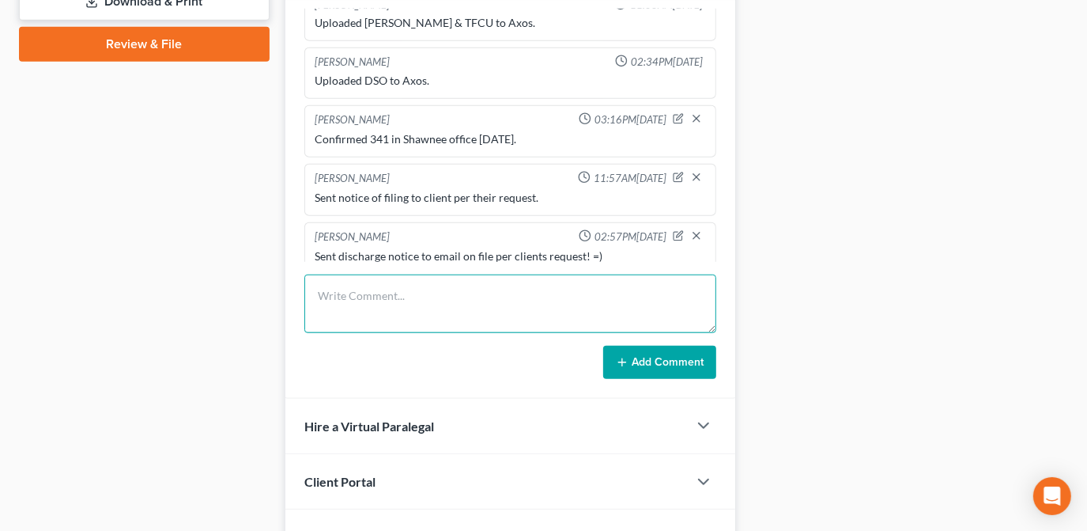
click at [447, 313] on textarea at bounding box center [510, 303] width 412 height 59
type textarea "Asked for Google review in my email."
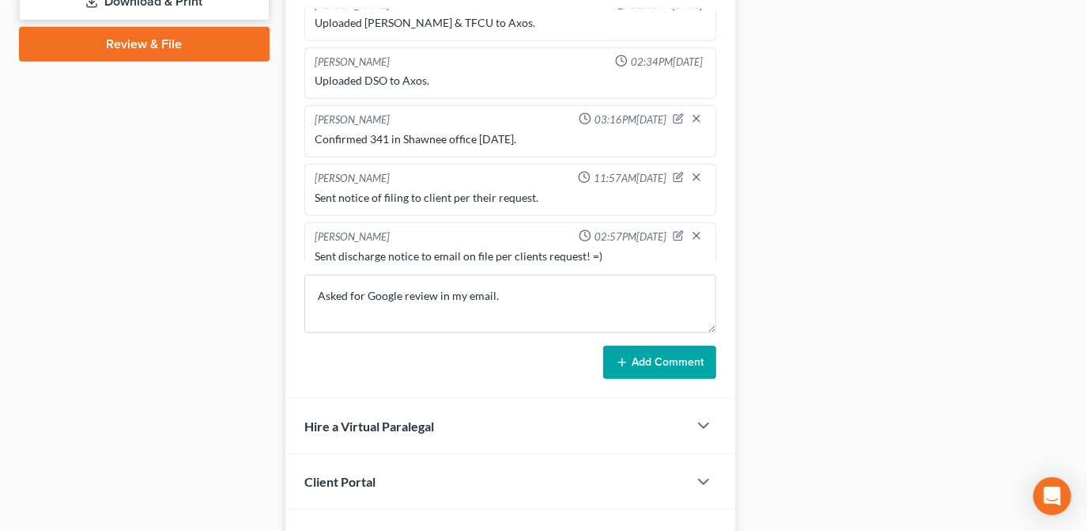
drag, startPoint x: 642, startPoint y: 355, endPoint x: 628, endPoint y: 350, distance: 15.0
click at [633, 352] on button "Add Comment" at bounding box center [659, 362] width 113 height 33
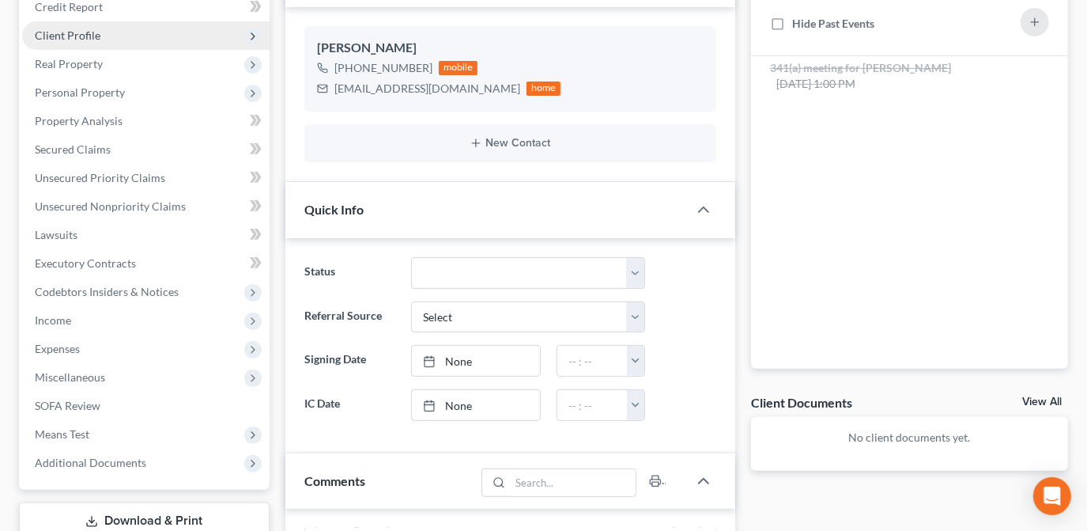
scroll to position [0, 0]
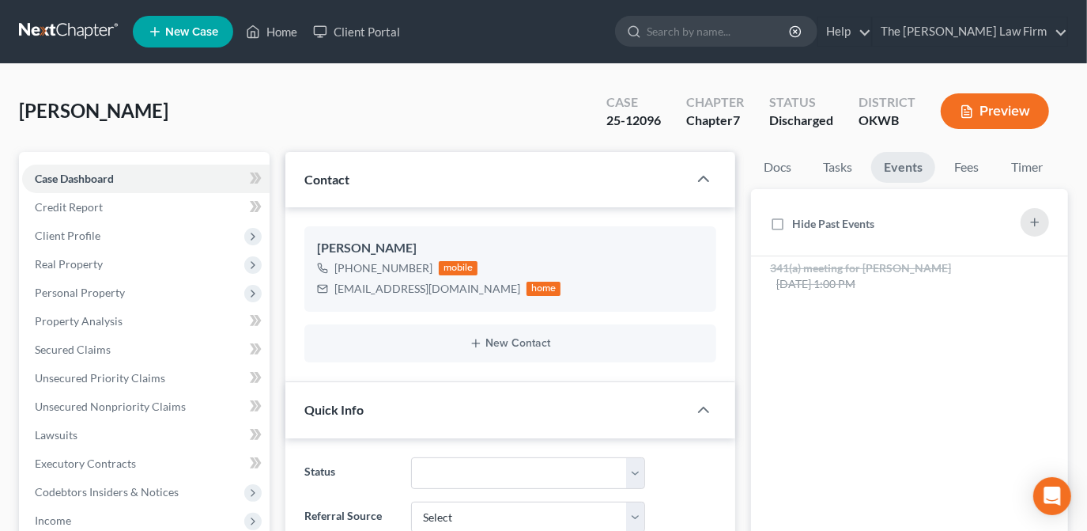
click at [381, 107] on div "[PERSON_NAME] Upgraded Case 25-12096 Chapter Chapter 7 Status Discharged Distri…" at bounding box center [543, 117] width 1049 height 69
click at [287, 32] on link "Home" at bounding box center [271, 31] width 67 height 28
click at [731, 31] on input "search" at bounding box center [719, 31] width 145 height 29
type input "ha"
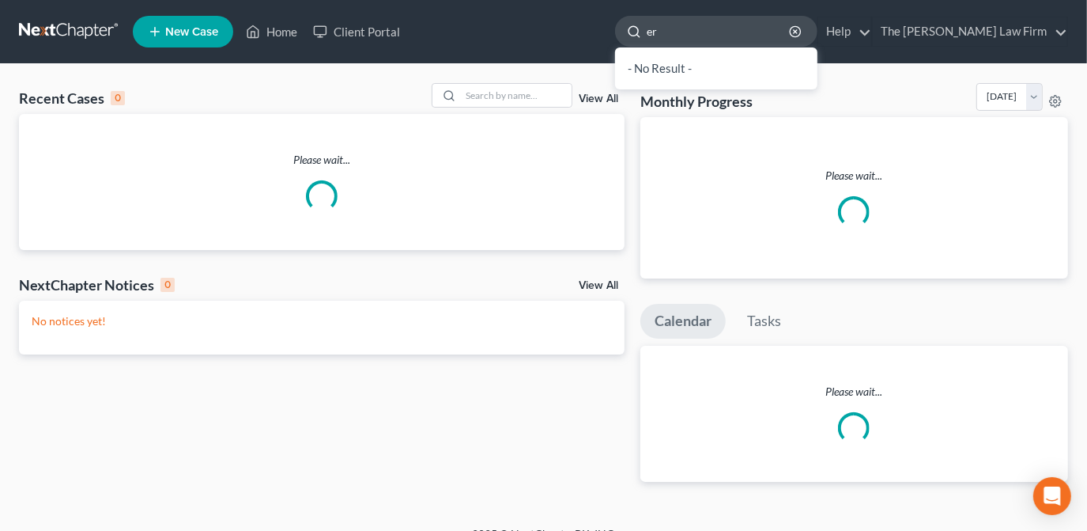
type input "e"
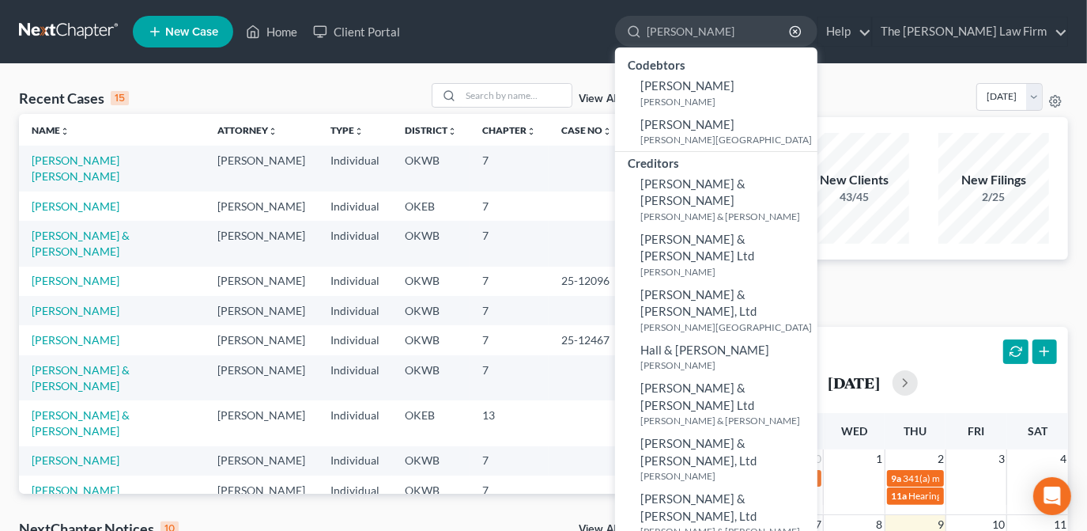
type input "[PERSON_NAME]"
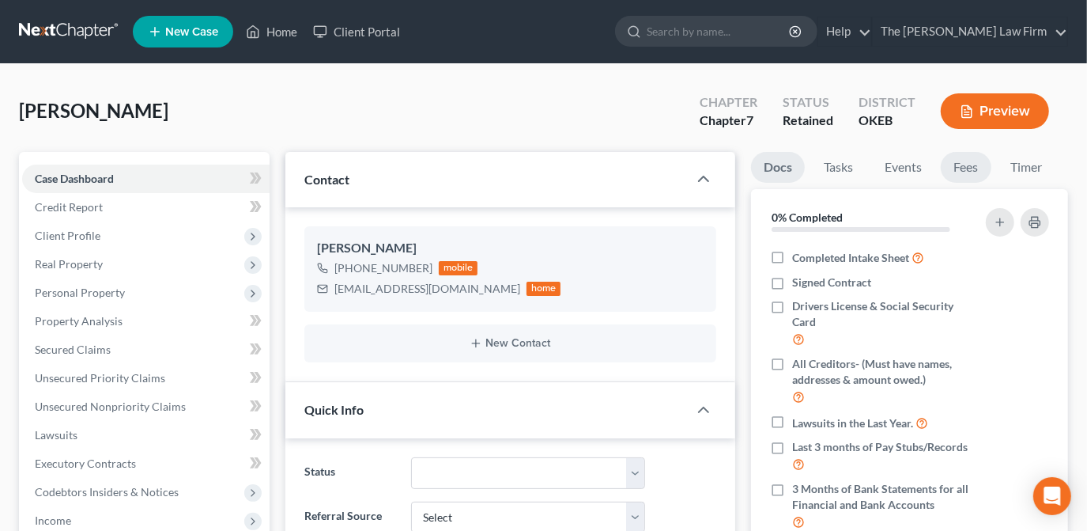
scroll to position [696, 0]
click at [961, 172] on link "Fees" at bounding box center [966, 167] width 51 height 31
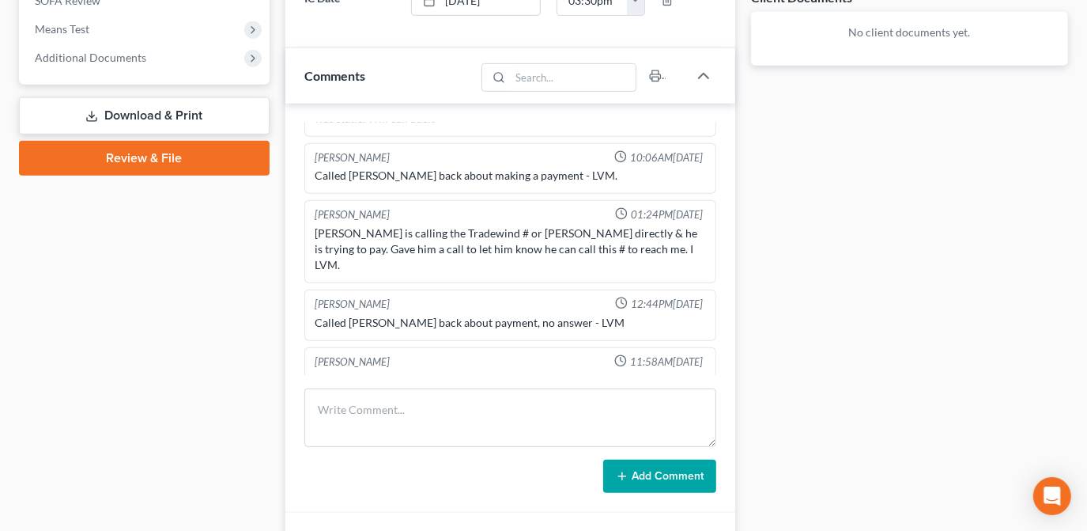
scroll to position [719, 0]
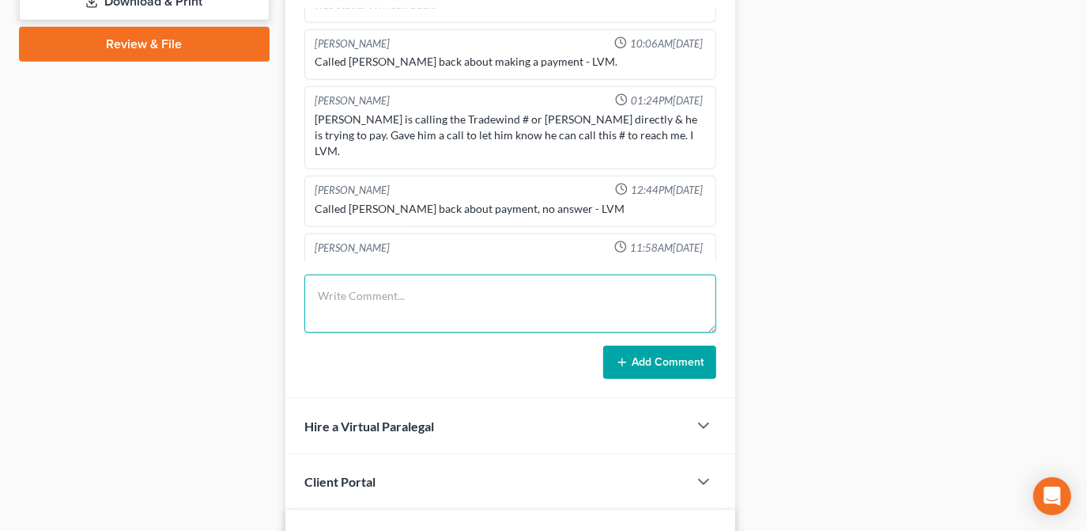
click at [539, 308] on textarea at bounding box center [510, 303] width 412 height 59
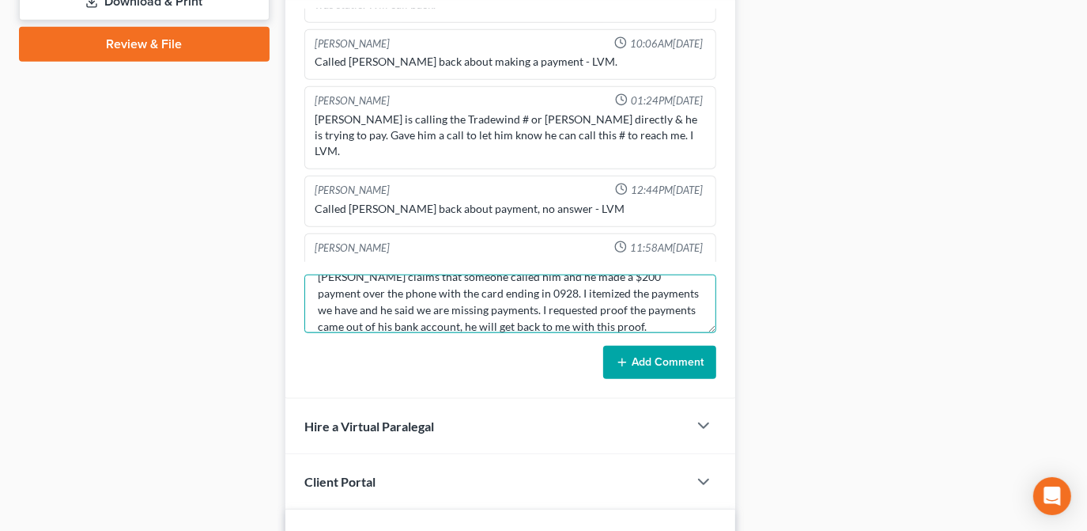
scroll to position [0, 0]
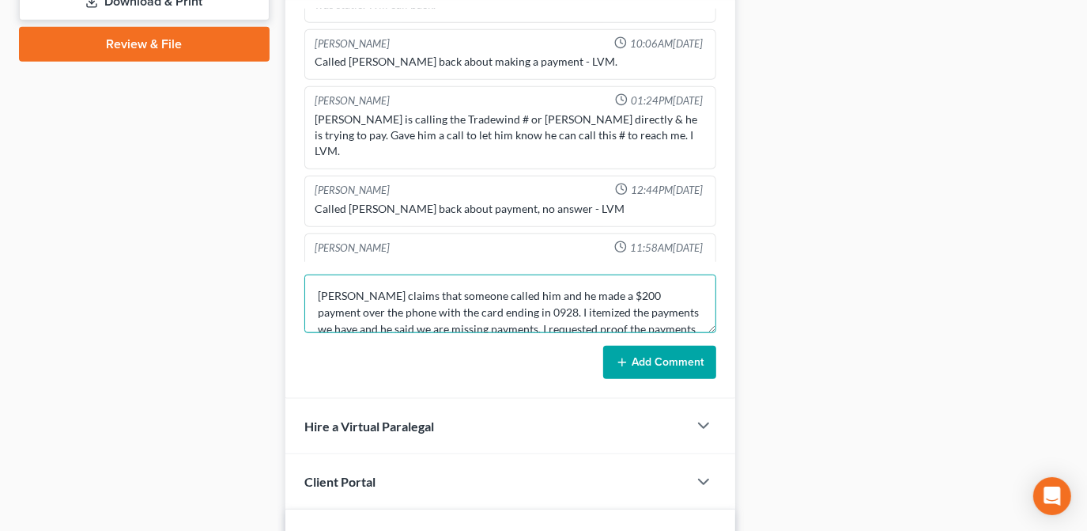
click at [504, 292] on textarea "[PERSON_NAME] claims that someone called him and he made a $200 payment over th…" at bounding box center [510, 303] width 412 height 59
drag, startPoint x: 429, startPoint y: 309, endPoint x: 482, endPoint y: 319, distance: 53.8
click at [430, 309] on textarea "[PERSON_NAME] claims that someone called him on 10/3 and he made a $200 payment…" at bounding box center [510, 303] width 412 height 59
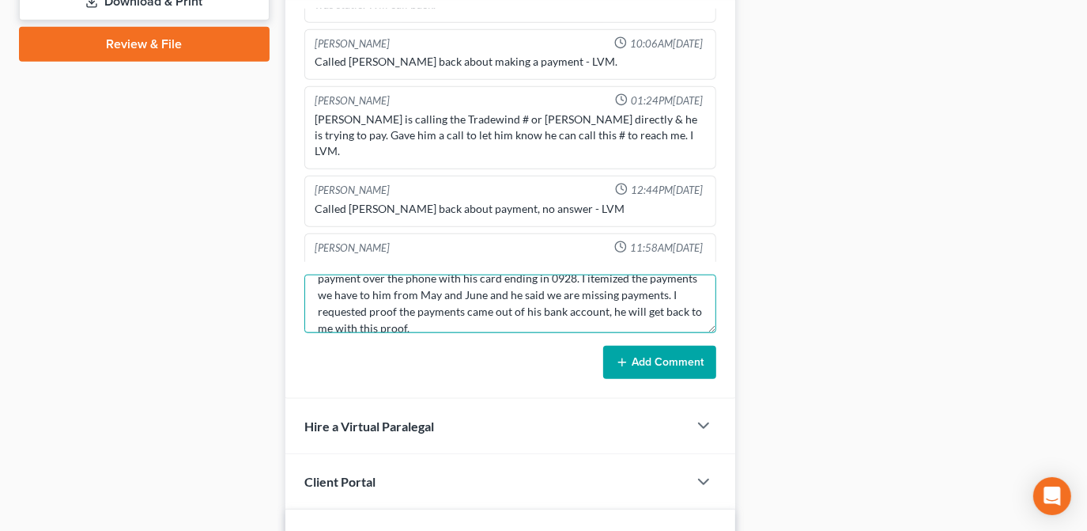
scroll to position [49, 0]
click at [508, 317] on textarea "[PERSON_NAME] claims that someone called him on 10/3 and he made a $200 payment…" at bounding box center [510, 303] width 412 height 59
click at [560, 296] on textarea "[PERSON_NAME] claims that someone called him on 10/3 and he made a $200 payment…" at bounding box center [510, 303] width 412 height 59
click at [415, 318] on textarea "[PERSON_NAME] claims that someone called him on 10/3 and he made a $200 payment…" at bounding box center [510, 303] width 412 height 59
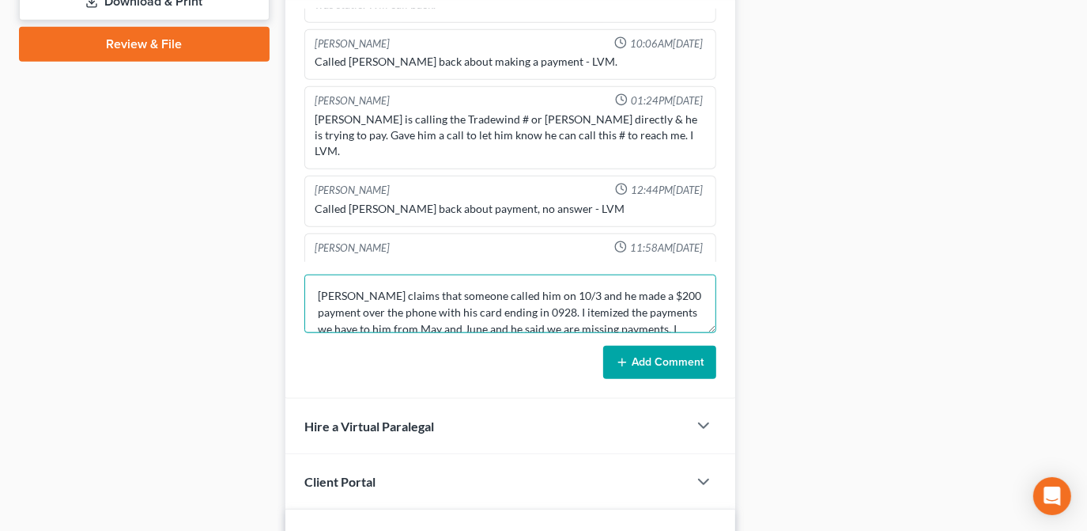
drag, startPoint x: 414, startPoint y: 318, endPoint x: 293, endPoint y: 279, distance: 127.0
click at [293, 279] on div "[PERSON_NAME] 09:45AM[DATE] From contract "[PERSON_NAME] - 1200 Box 56 Ada, Ok7…" at bounding box center [510, 194] width 450 height 409
type textarea "[PERSON_NAME] claims that someone called him on 10/3 and he made a $200 payment…"
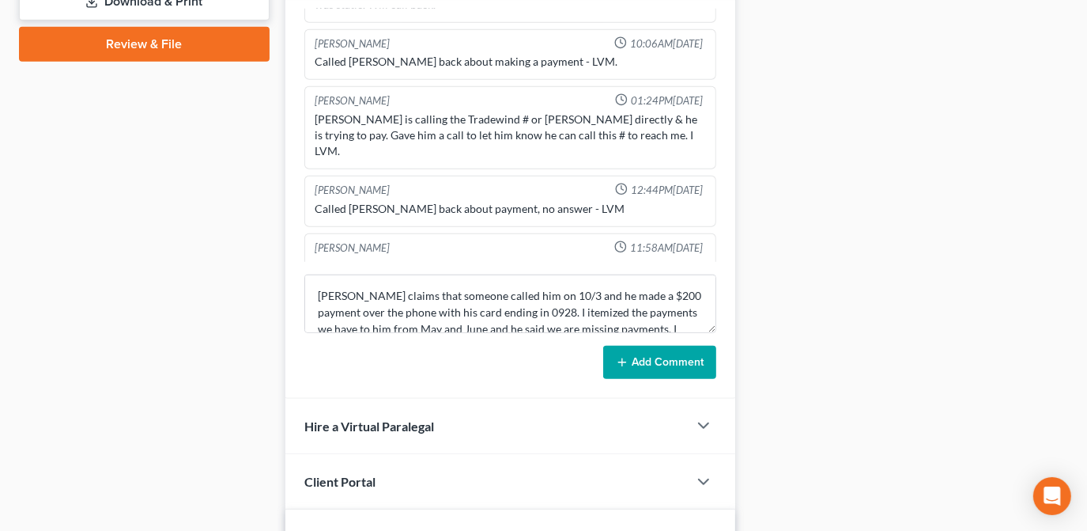
click at [675, 364] on button "Add Comment" at bounding box center [659, 362] width 113 height 33
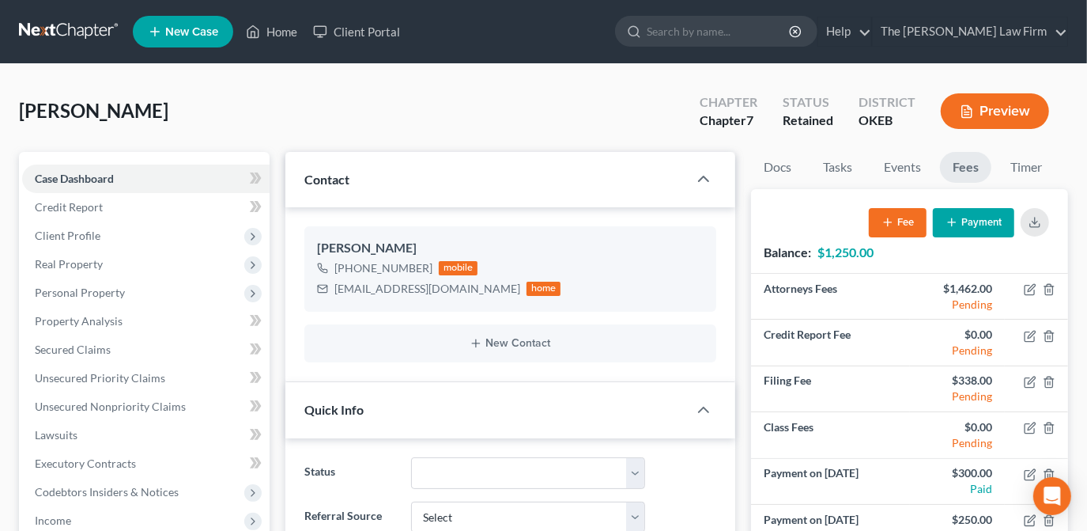
drag, startPoint x: 421, startPoint y: 121, endPoint x: 447, endPoint y: 127, distance: 26.1
click at [422, 121] on div "[PERSON_NAME] Upgraded Chapter Chapter 7 Status Retained District OKEB Preview" at bounding box center [543, 117] width 1049 height 69
click at [716, 36] on input "search" at bounding box center [719, 31] width 145 height 29
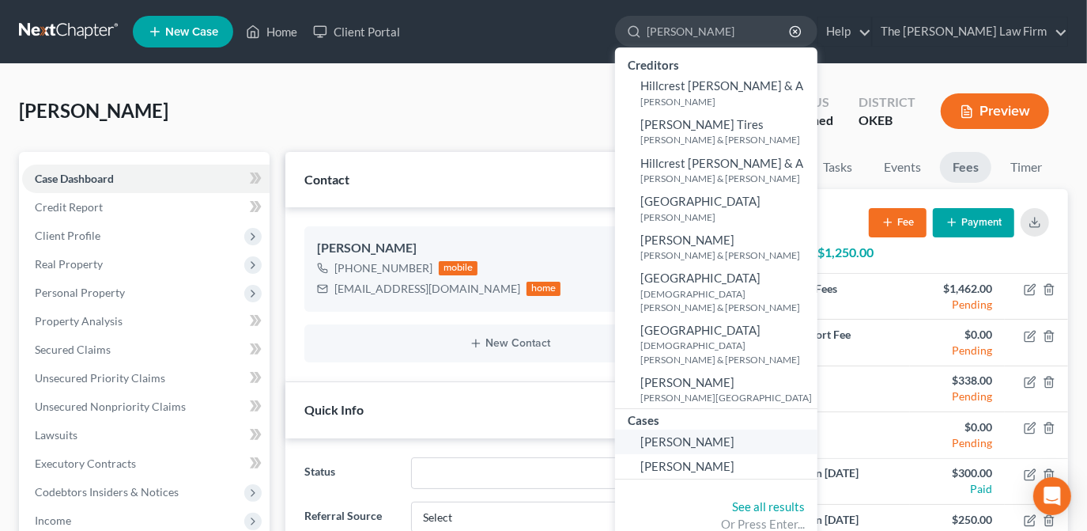
type input "[PERSON_NAME]"
click at [731, 434] on span "[PERSON_NAME]" at bounding box center [687, 441] width 94 height 14
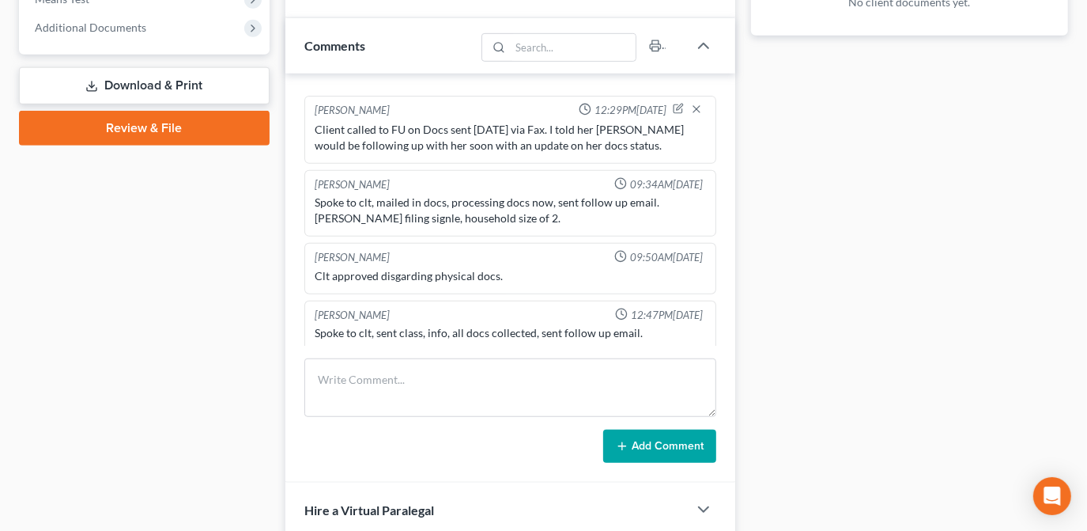
scroll to position [791, 0]
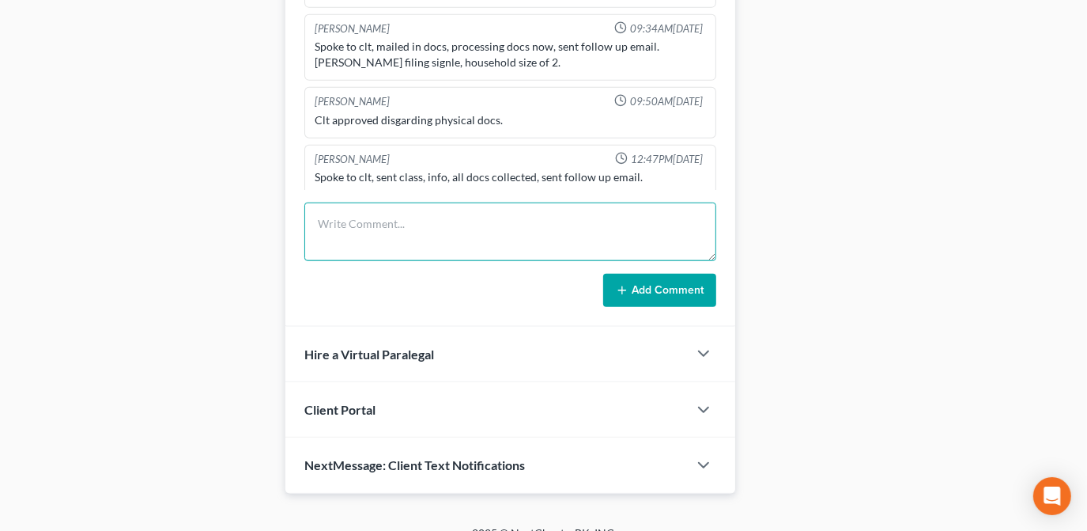
click at [425, 226] on textarea at bounding box center [510, 231] width 412 height 59
drag, startPoint x: 598, startPoint y: 219, endPoint x: 356, endPoint y: 222, distance: 242.0
click at [295, 218] on div "[PERSON_NAME] 01:17PM[DATE] Ch & district not conf. [PERSON_NAME] 12:46PM[DATE]…" at bounding box center [510, 122] width 450 height 409
type textarea "Spoke with client about class, she will complete asap."
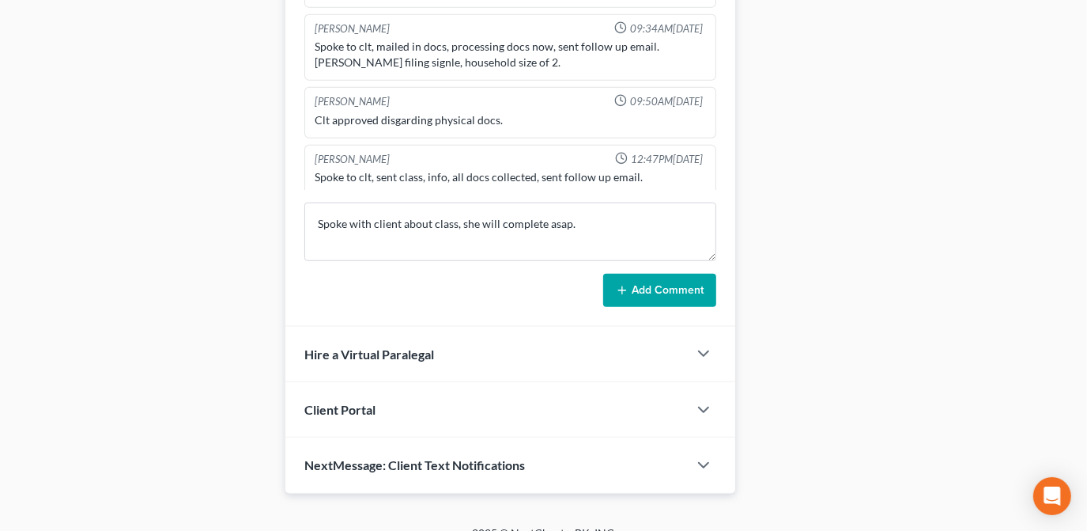
drag, startPoint x: 663, startPoint y: 296, endPoint x: 590, endPoint y: 317, distance: 75.6
click at [663, 296] on button "Add Comment" at bounding box center [659, 290] width 113 height 33
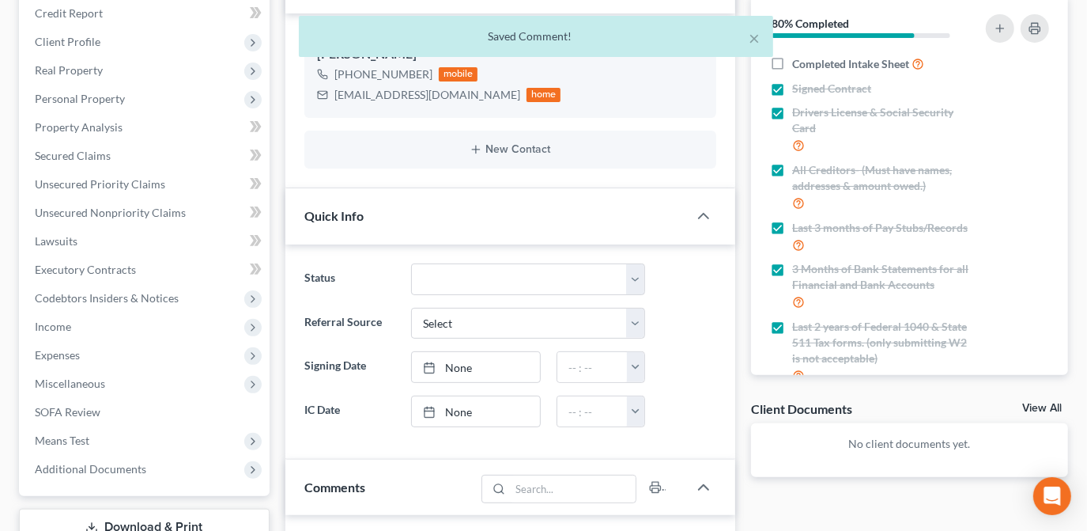
scroll to position [0, 0]
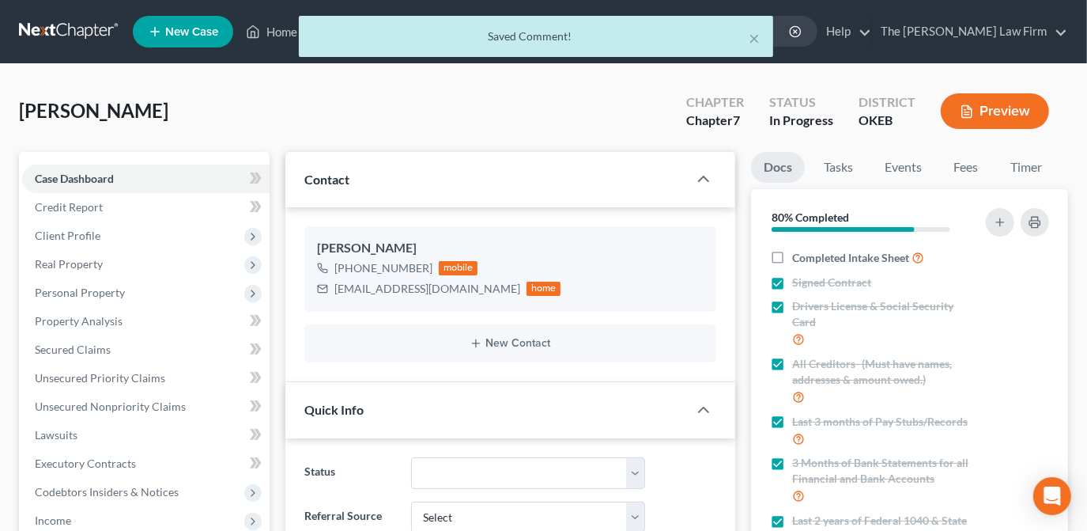
click at [272, 34] on div "× Saved Comment!" at bounding box center [535, 40] width 1087 height 49
click at [757, 41] on button "×" at bounding box center [755, 37] width 11 height 19
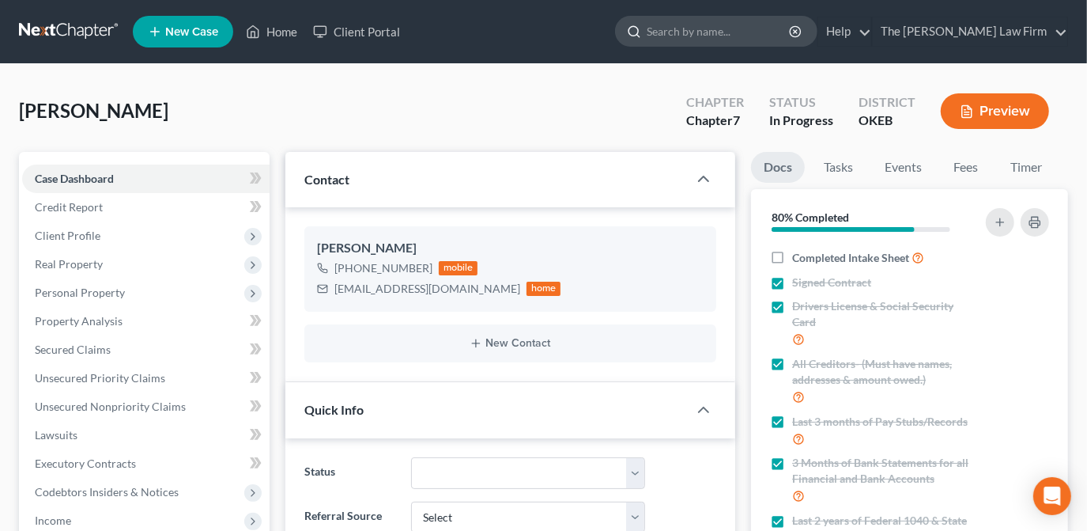
click at [783, 33] on input "search" at bounding box center [719, 31] width 145 height 29
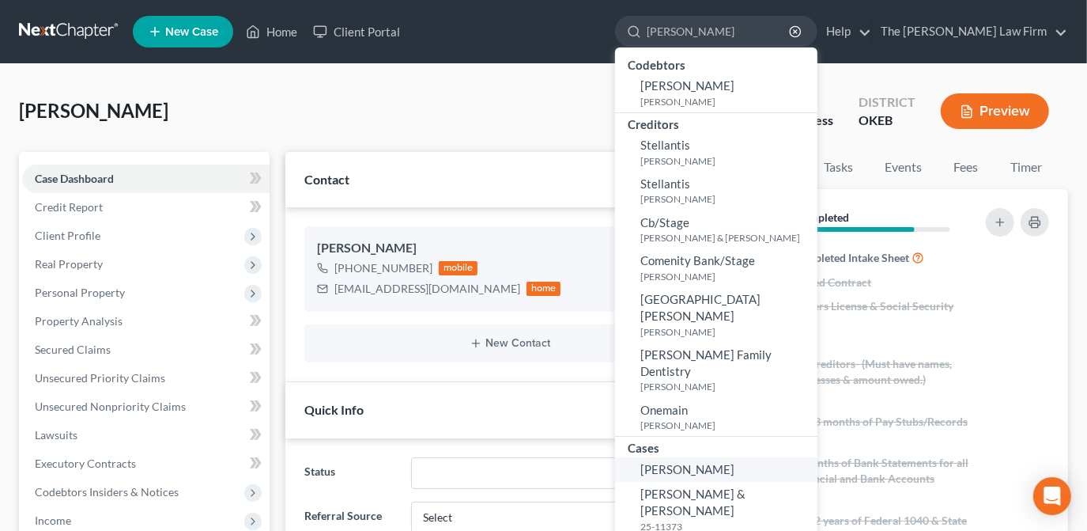
type input "[PERSON_NAME]"
click at [773, 457] on link "[PERSON_NAME]" at bounding box center [716, 469] width 202 height 25
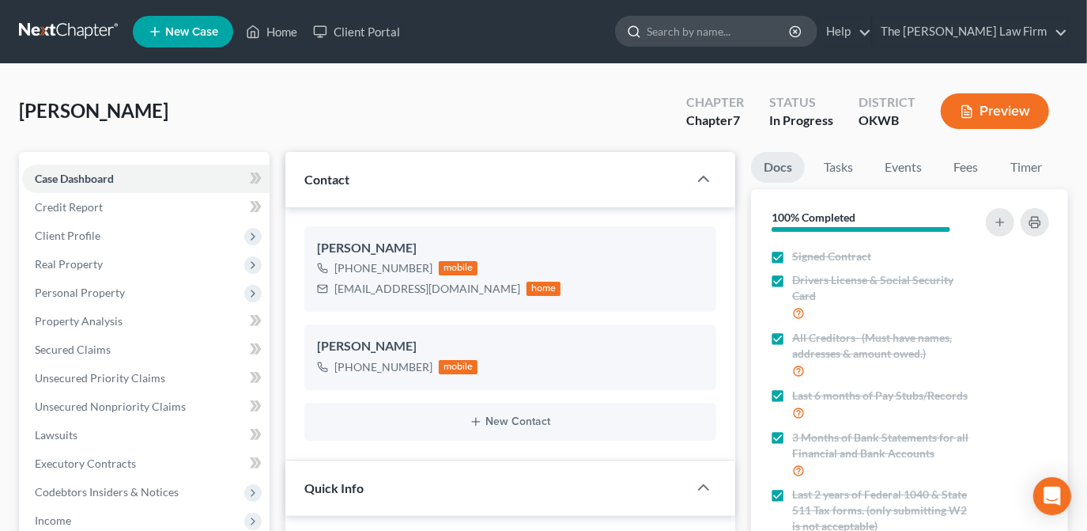
click at [727, 32] on input "search" at bounding box center [719, 31] width 145 height 29
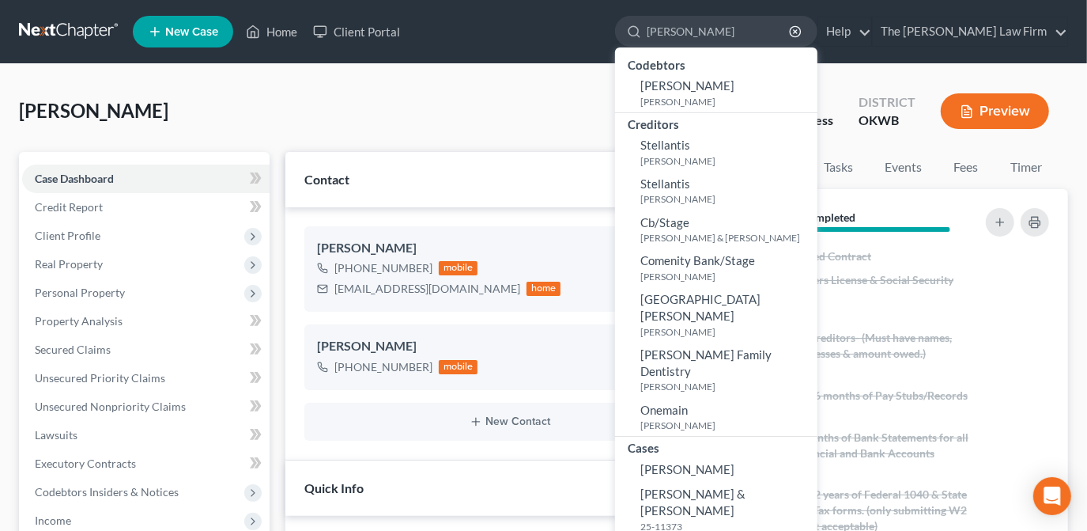
scroll to position [287, 0]
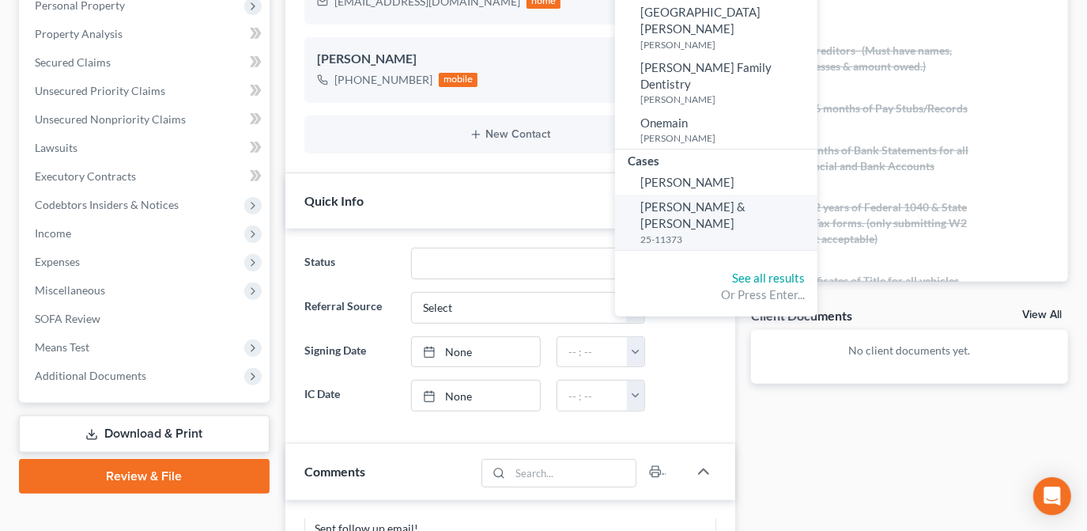
type input "[PERSON_NAME]"
click at [750, 194] on link "[PERSON_NAME] & [PERSON_NAME] 25-11373" at bounding box center [716, 221] width 202 height 55
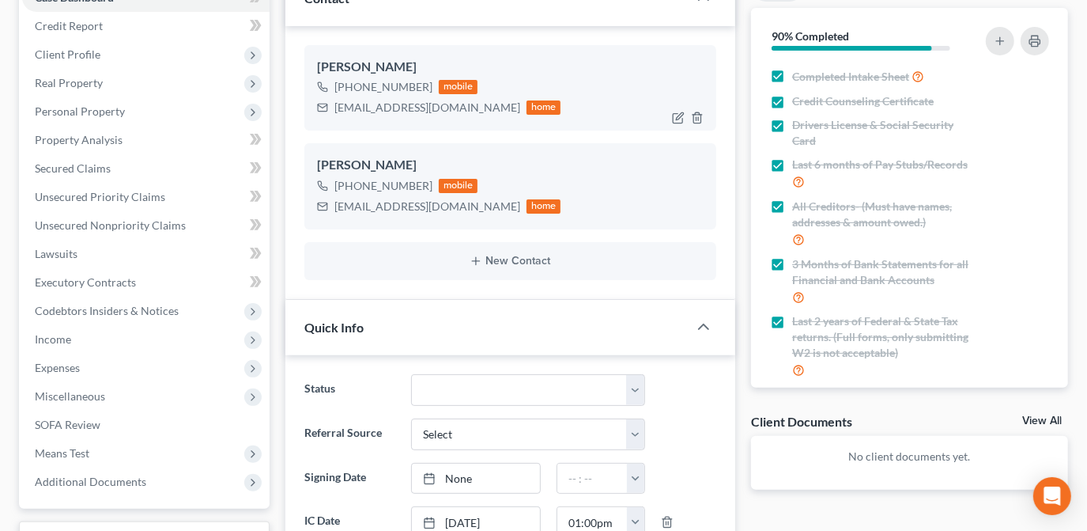
scroll to position [71, 0]
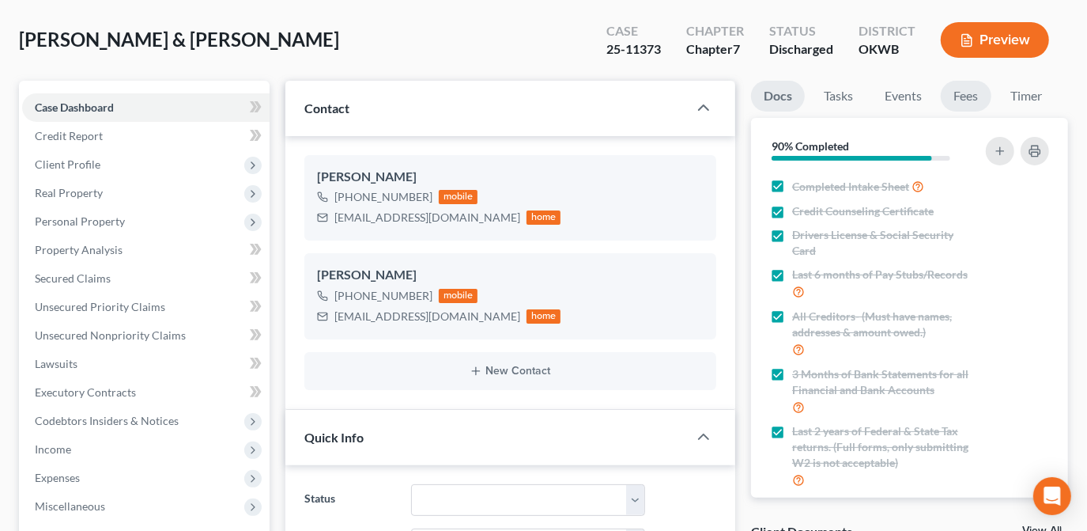
drag, startPoint x: 958, startPoint y: 90, endPoint x: 719, endPoint y: 183, distance: 256.8
click at [957, 90] on link "Fees" at bounding box center [966, 96] width 51 height 31
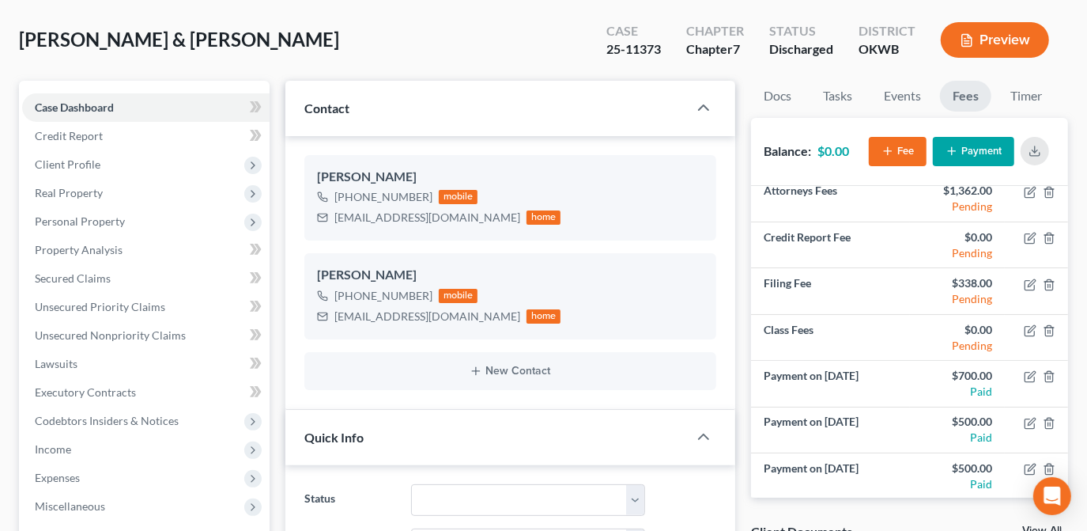
scroll to position [431, 0]
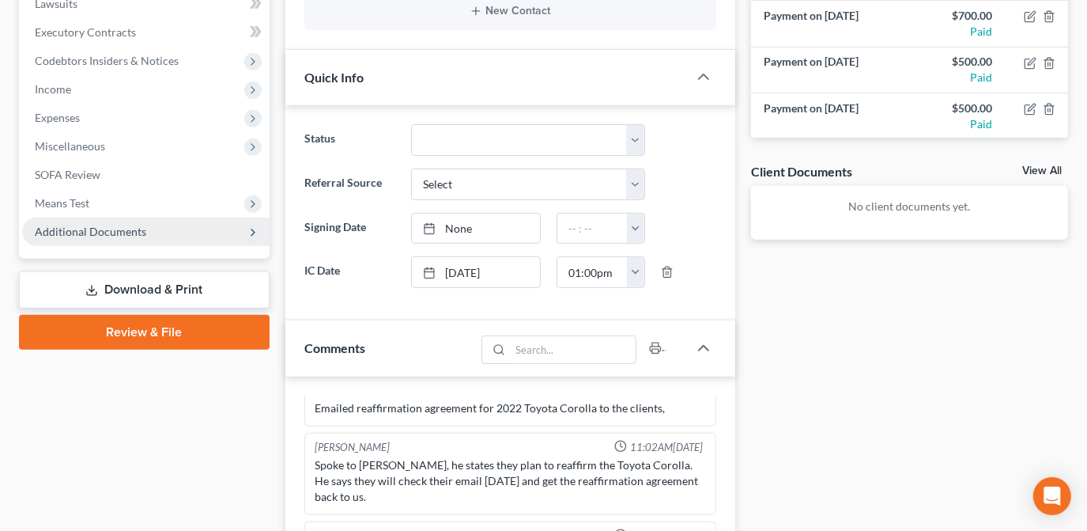
click at [95, 232] on span "Additional Documents" at bounding box center [90, 231] width 111 height 13
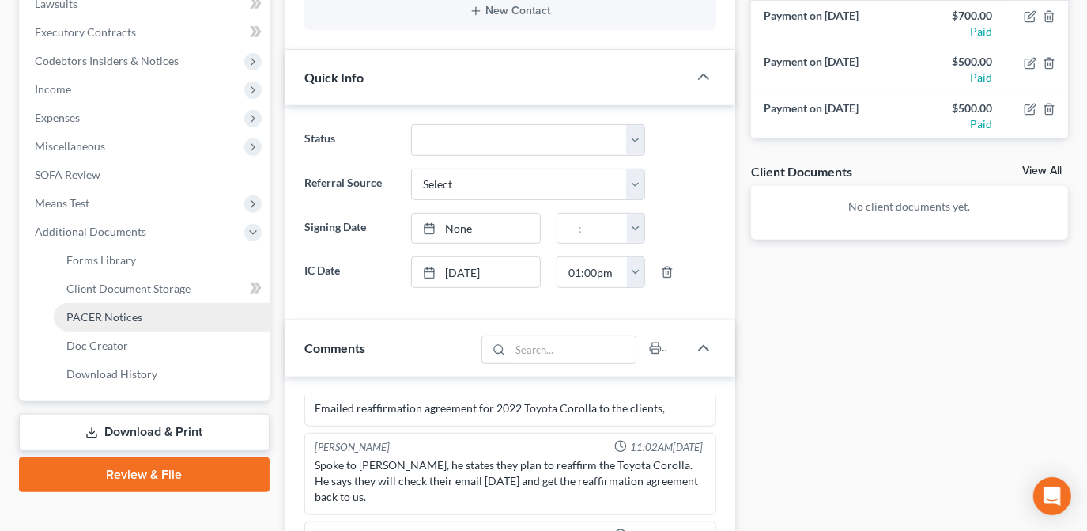
click at [111, 318] on span "PACER Notices" at bounding box center [104, 316] width 76 height 13
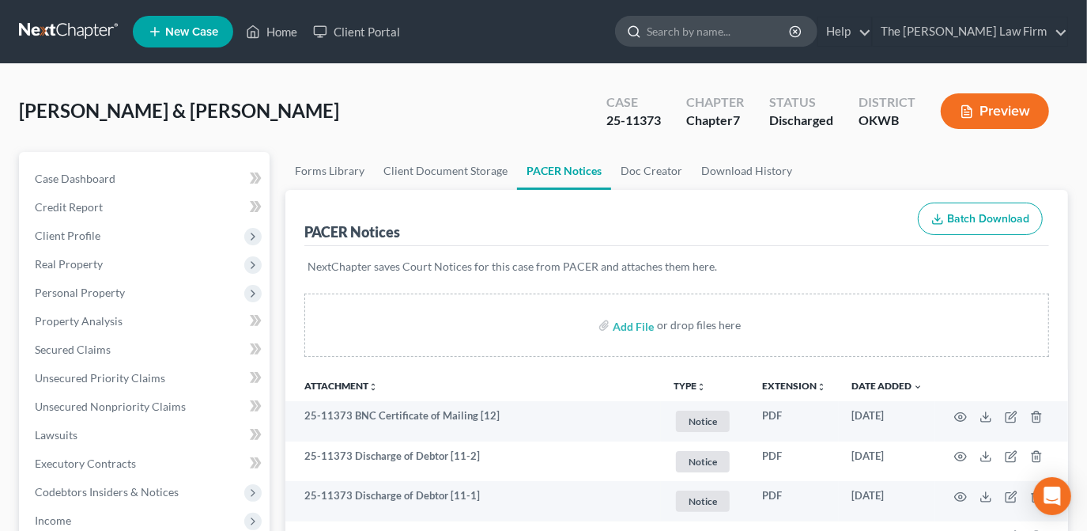
click at [791, 28] on input "search" at bounding box center [719, 31] width 145 height 29
type input "n"
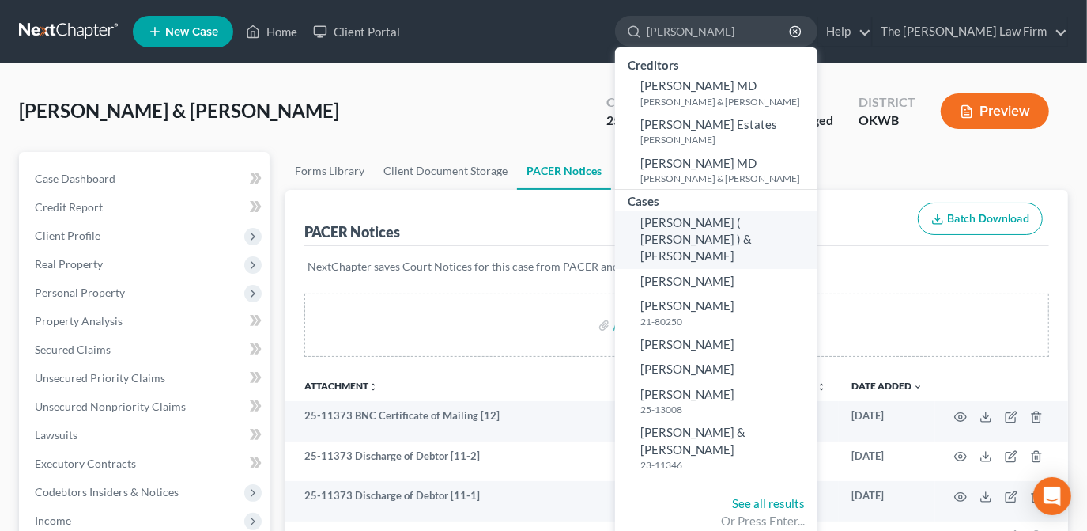
type input "[PERSON_NAME]"
click at [752, 225] on span "[PERSON_NAME] ( [PERSON_NAME] ) & [PERSON_NAME]" at bounding box center [695, 239] width 111 height 48
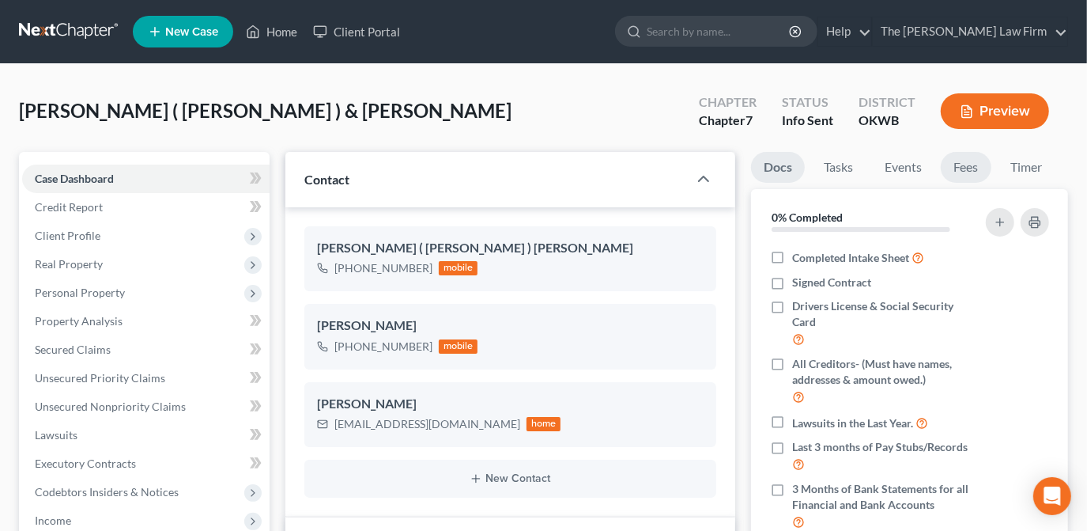
click at [955, 163] on link "Fees" at bounding box center [966, 167] width 51 height 31
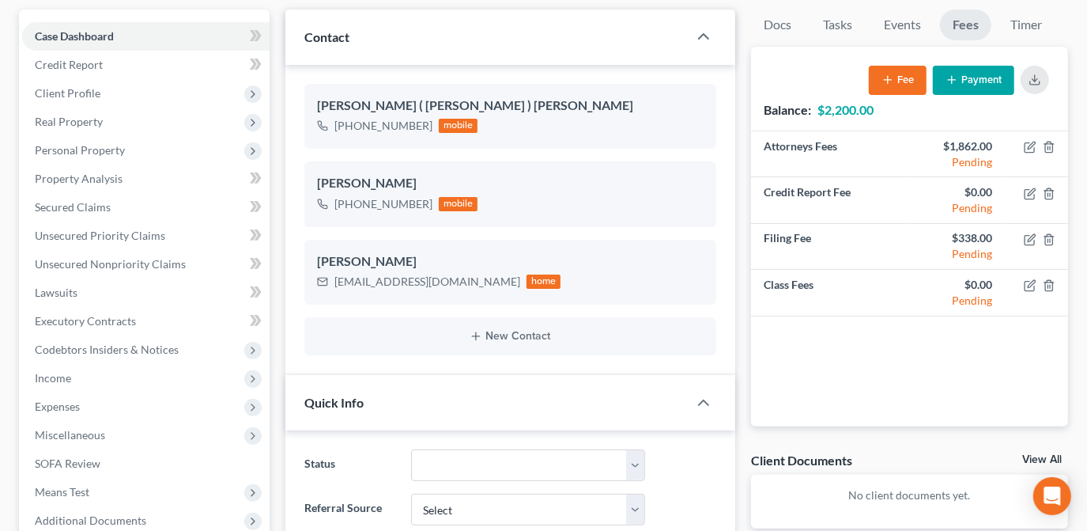
scroll to position [143, 0]
click at [756, 388] on div "Attorneys Fees $1,862.00 Pending Credit Report Fee $0.00 Pending Filing Fee $33…" at bounding box center [909, 277] width 317 height 295
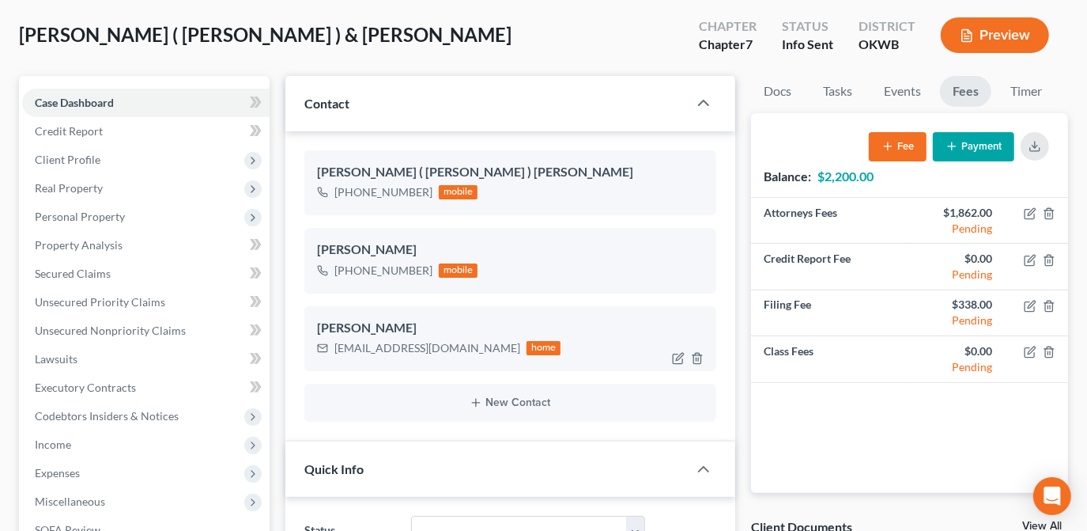
scroll to position [0, 0]
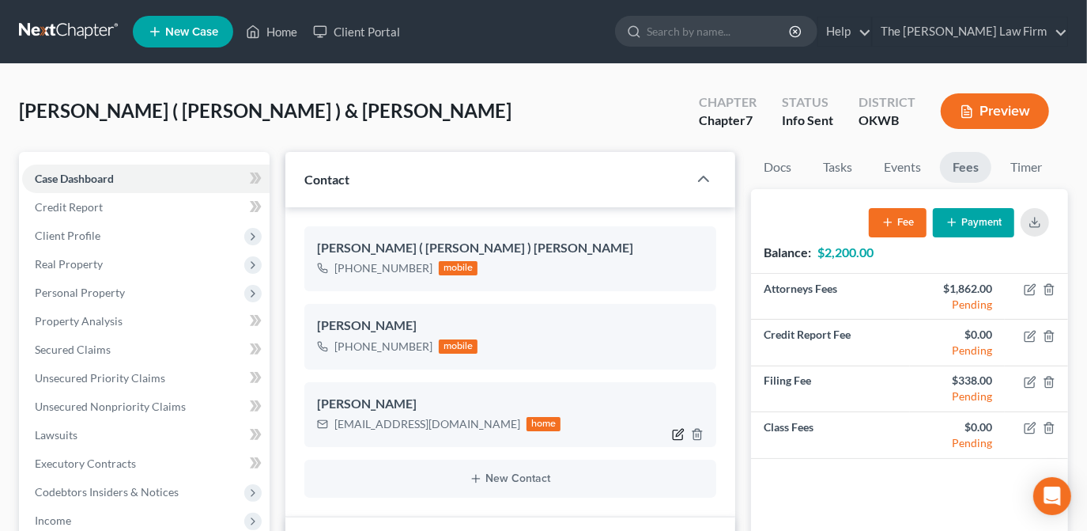
click at [681, 436] on icon "button" at bounding box center [678, 434] width 13 height 13
select select "1"
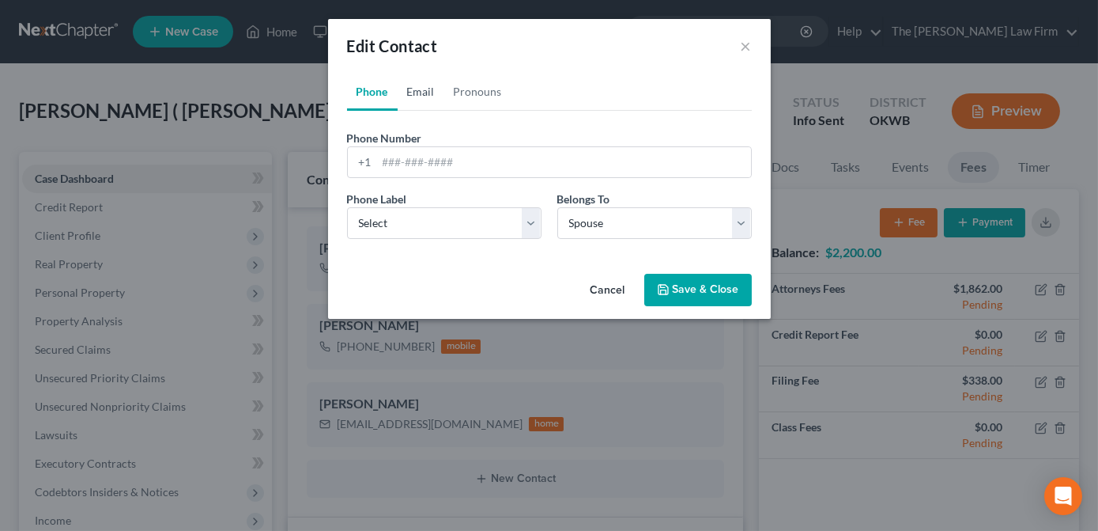
drag, startPoint x: 430, startPoint y: 92, endPoint x: 450, endPoint y: 161, distance: 71.6
click at [429, 92] on link "Email" at bounding box center [421, 92] width 47 height 38
click at [404, 161] on input "[EMAIL_ADDRESS][DOMAIN_NAME]" at bounding box center [564, 162] width 374 height 30
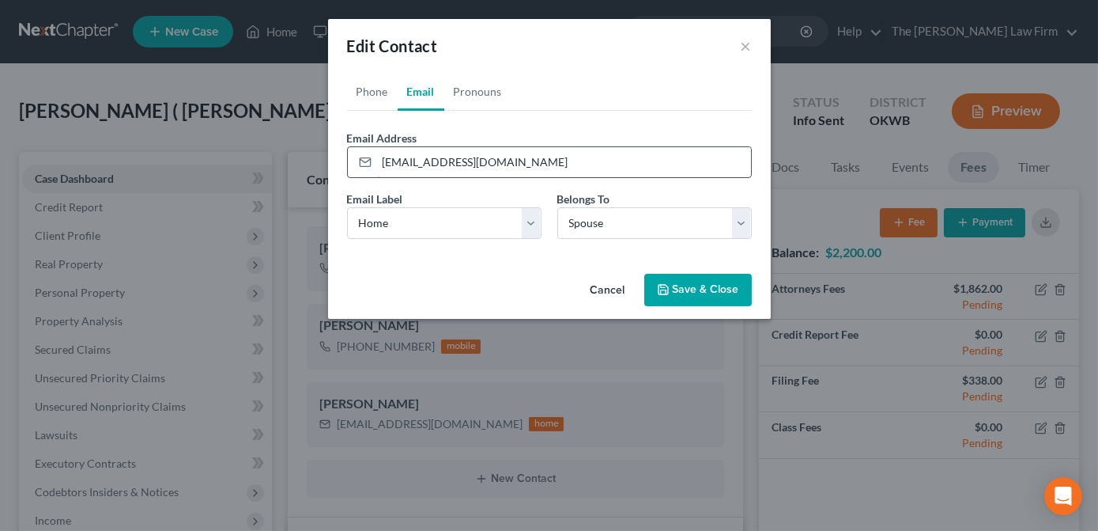
drag, startPoint x: 519, startPoint y: 170, endPoint x: 375, endPoint y: 162, distance: 144.1
click at [343, 164] on div "Phone Email Pronouns Phone Number * +1 Ext. Phone Label * Select Mobile Home Wo…" at bounding box center [549, 170] width 443 height 194
type input "[EMAIL_ADDRESS][DOMAIN_NAME]"
click at [599, 116] on div "Phone Number * +1 Ext. Phone Label * Select Mobile Home Work Other Belongs To *…" at bounding box center [549, 181] width 405 height 141
click at [721, 298] on button "Save & Close" at bounding box center [698, 290] width 108 height 33
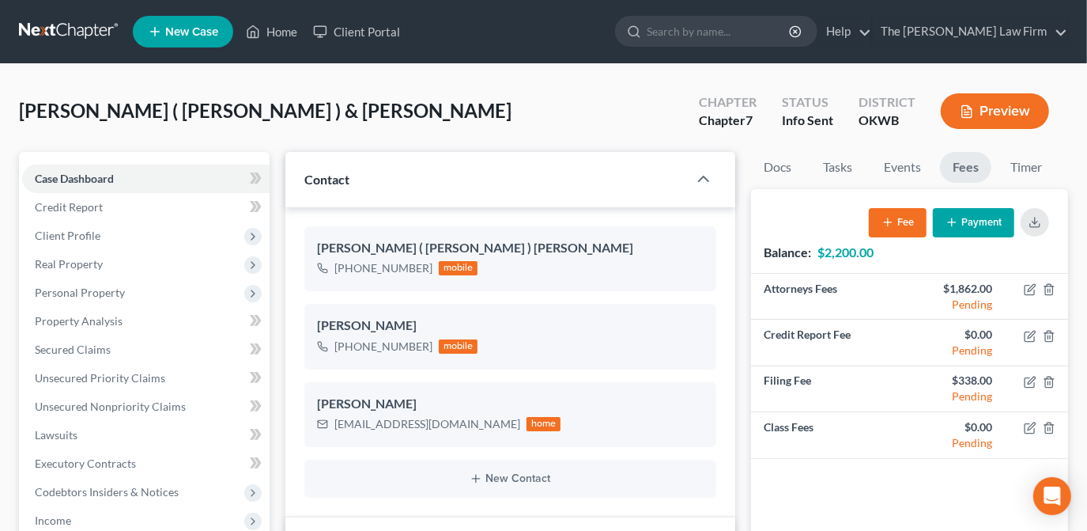
click at [978, 231] on button "Payment" at bounding box center [973, 222] width 81 height 29
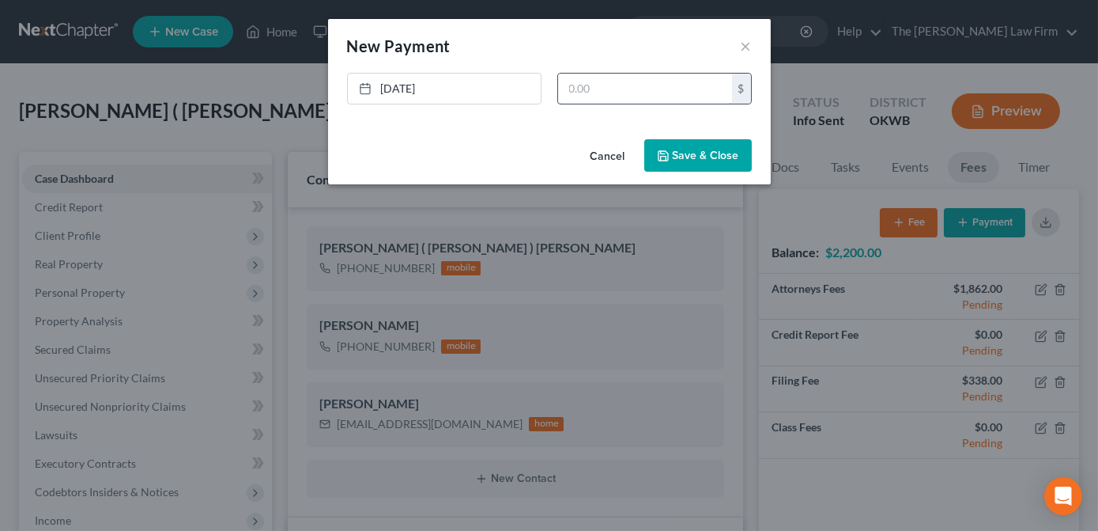
click at [634, 89] on input "text" at bounding box center [645, 89] width 174 height 30
type input "200.00"
click at [670, 148] on button "Save & Close" at bounding box center [698, 155] width 108 height 33
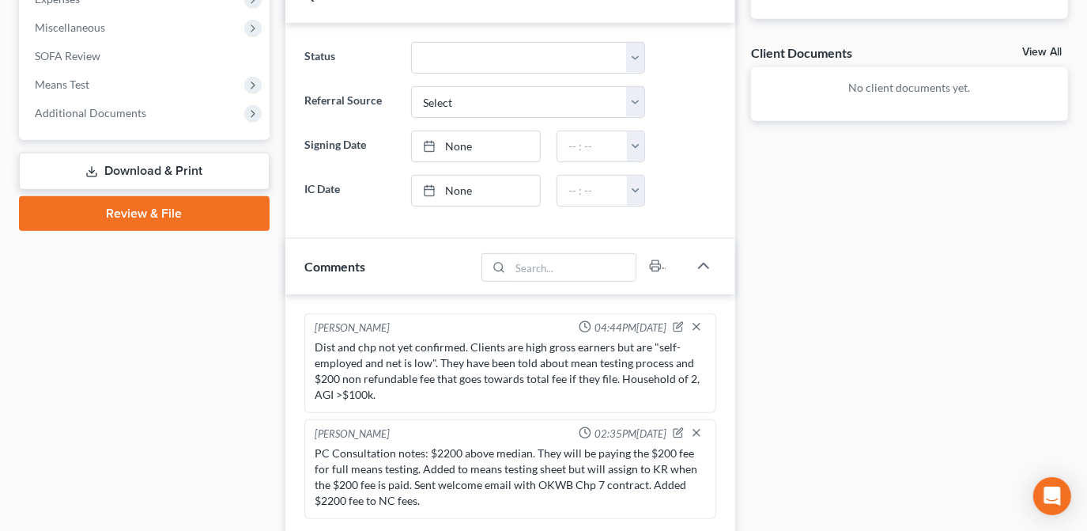
scroll to position [719, 0]
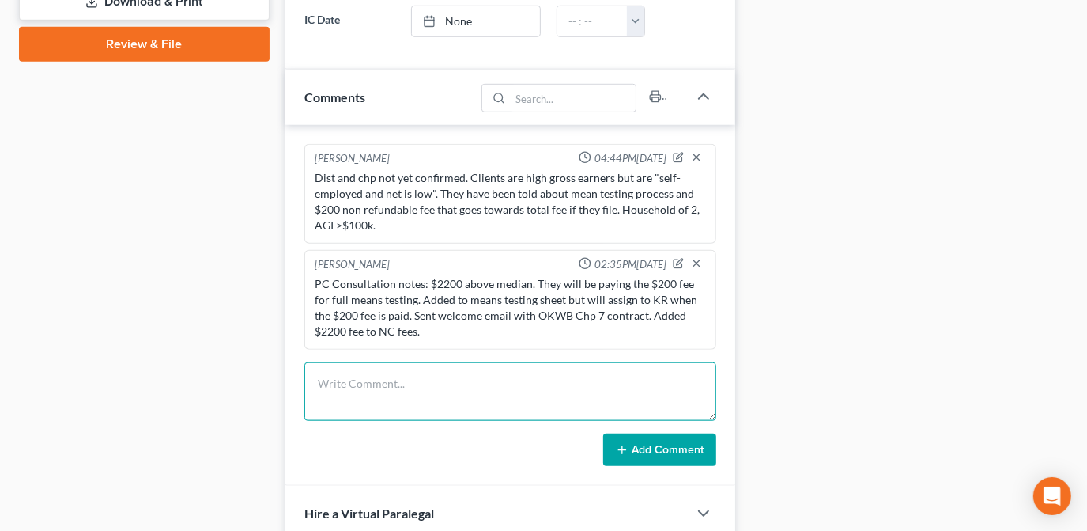
drag, startPoint x: 355, startPoint y: 408, endPoint x: 364, endPoint y: 405, distance: 10.0
click at [355, 408] on textarea at bounding box center [510, 391] width 412 height 59
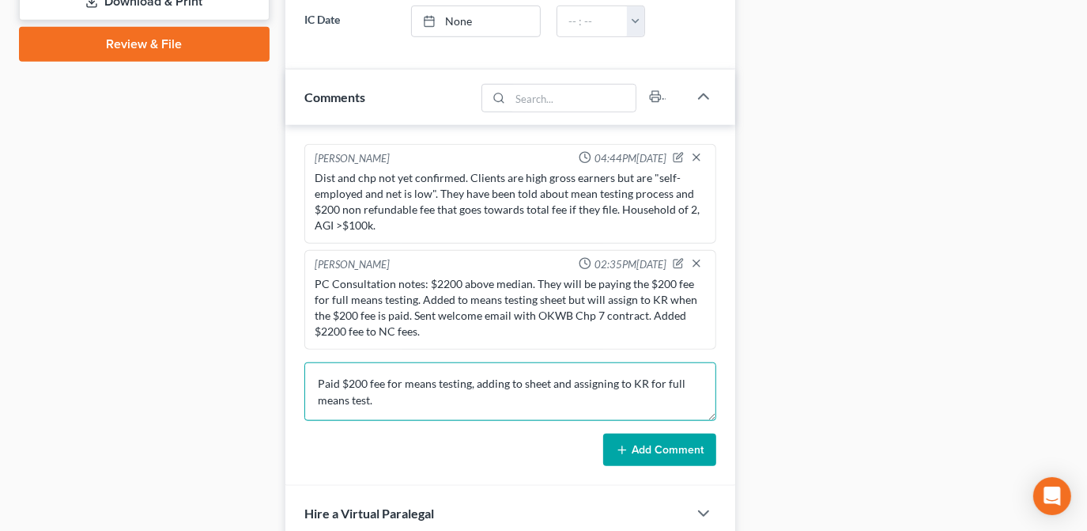
type textarea "Paid $200 fee for means testing, adding to sheet and assigning to KR for full m…"
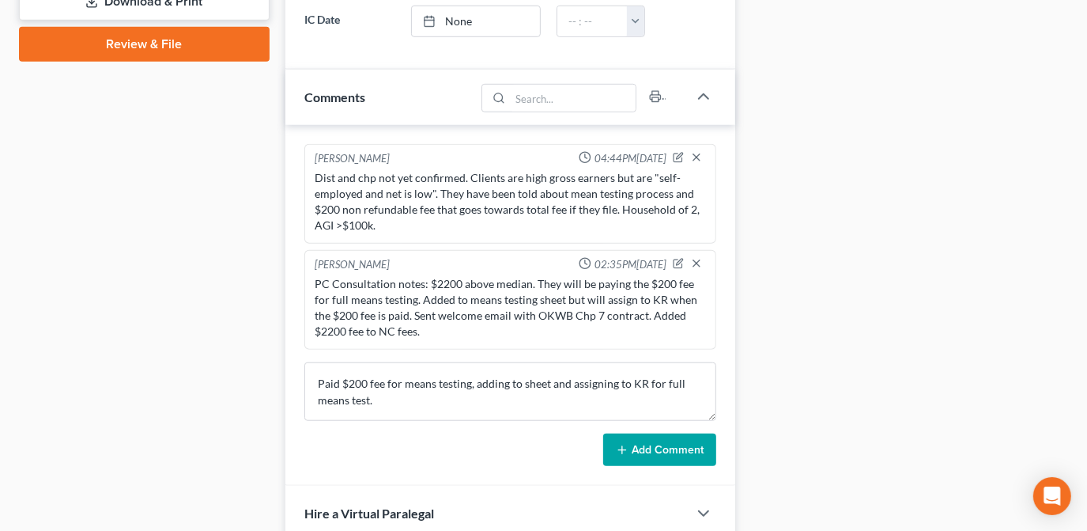
click at [640, 444] on button "Add Comment" at bounding box center [659, 449] width 113 height 33
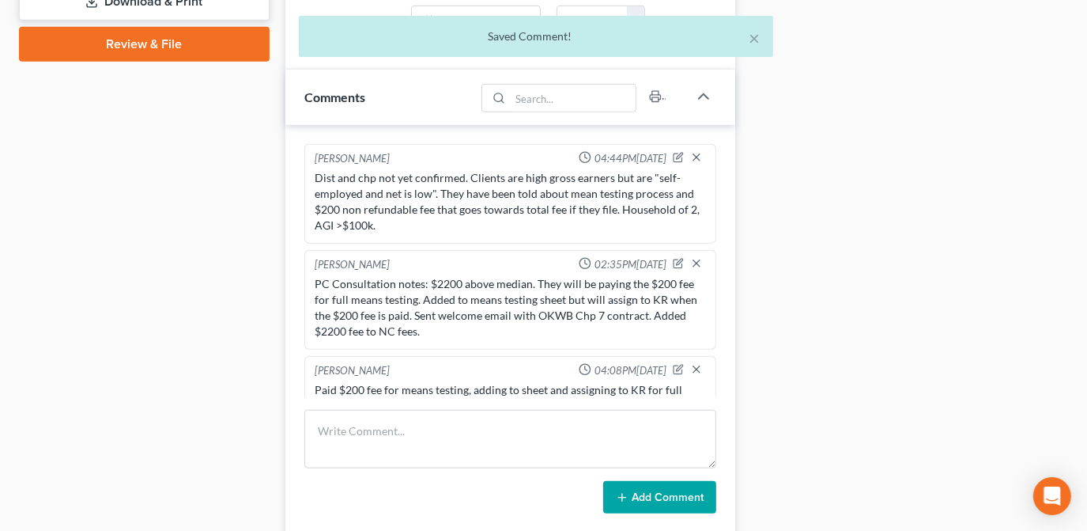
scroll to position [25, 0]
